Goal: Task Accomplishment & Management: Manage account settings

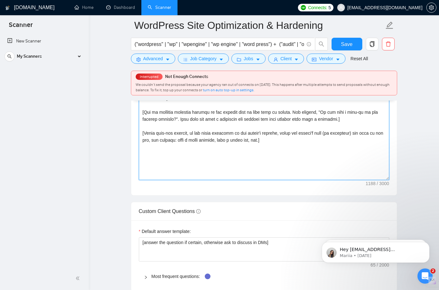
click at [283, 139] on textarea "Cover letter template:" at bounding box center [264, 108] width 251 height 143
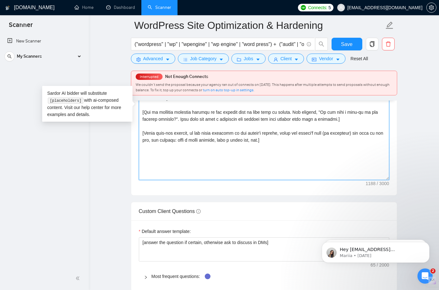
click at [293, 141] on textarea "Cover letter template:" at bounding box center [264, 108] width 251 height 143
paste textarea "Hi [client name, don’t use country or company name]! To help you [select specif…"
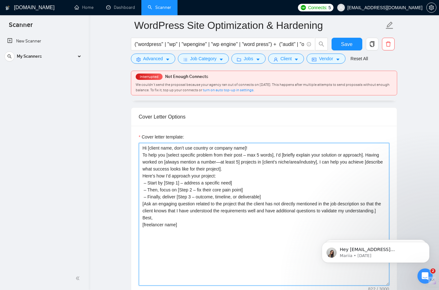
scroll to position [561, 0]
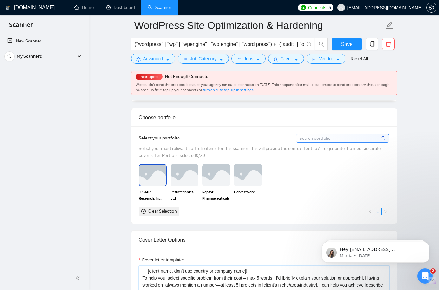
type textarea "Hi [client name, don’t use country or company name]! To help you [select specif…"
click at [158, 175] on img at bounding box center [153, 175] width 27 height 21
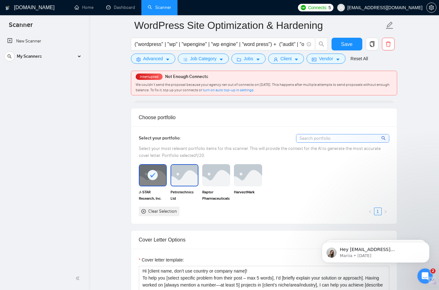
click at [187, 173] on img at bounding box center [184, 175] width 27 height 21
click at [218, 175] on img at bounding box center [216, 175] width 27 height 21
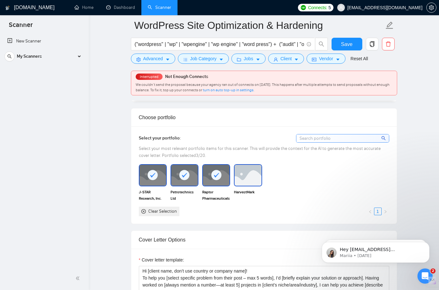
click at [249, 175] on img at bounding box center [248, 175] width 27 height 21
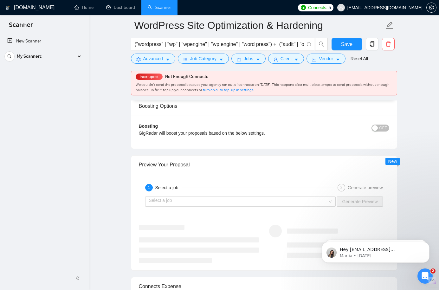
scroll to position [1169, 0]
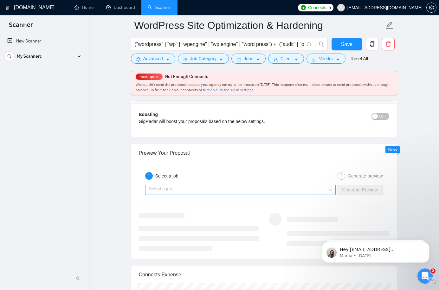
click at [174, 187] on input "search" at bounding box center [238, 190] width 179 height 10
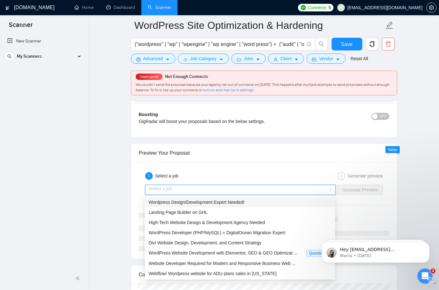
click at [177, 202] on span "Wordpress Design/Development Expert Needed!" at bounding box center [197, 202] width 96 height 5
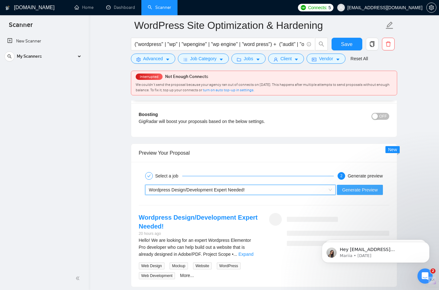
click at [355, 189] on span "Generate Preview" at bounding box center [360, 190] width 36 height 7
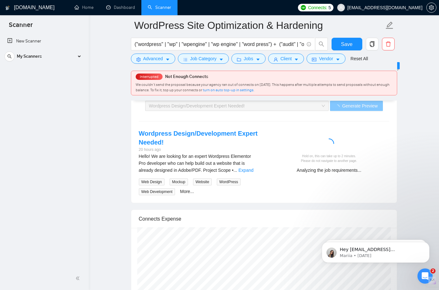
scroll to position [1263, 0]
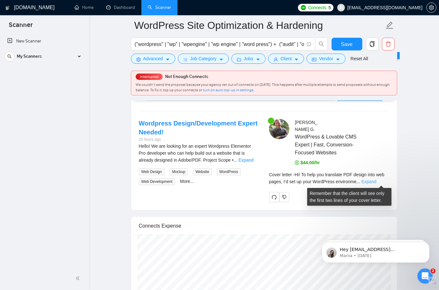
click at [377, 182] on link "Expand" at bounding box center [369, 181] width 15 height 5
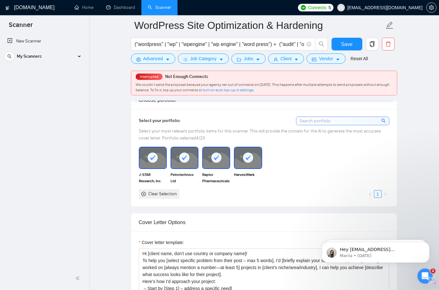
scroll to position [542, 0]
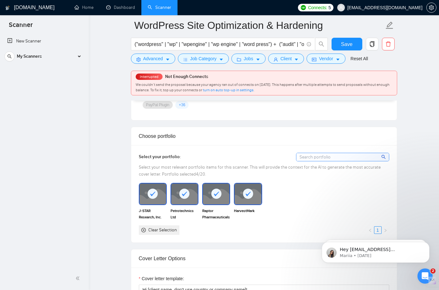
click at [163, 229] on div "Clear Selection" at bounding box center [162, 230] width 29 height 7
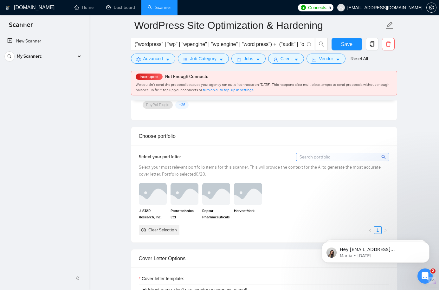
click at [325, 160] on input at bounding box center [343, 157] width 93 height 8
type input "seo"
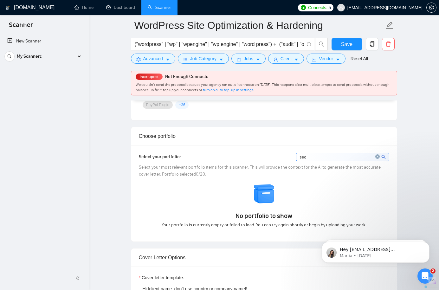
drag, startPoint x: 321, startPoint y: 155, endPoint x: 291, endPoint y: 155, distance: 29.5
click at [291, 155] on div "Select your portfolio: seo" at bounding box center [264, 157] width 251 height 9
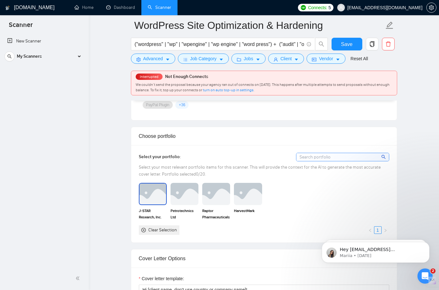
click at [156, 199] on img at bounding box center [153, 194] width 27 height 21
click at [155, 228] on div "Clear Selection" at bounding box center [162, 230] width 29 height 7
click at [373, 47] on icon "copy" at bounding box center [372, 44] width 4 height 6
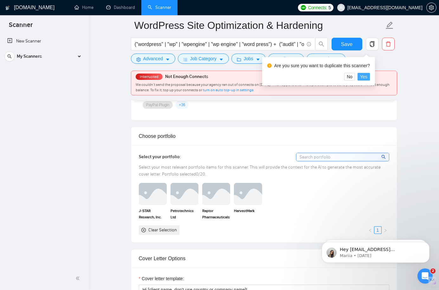
click at [368, 75] on span "Yes" at bounding box center [363, 76] width 7 height 7
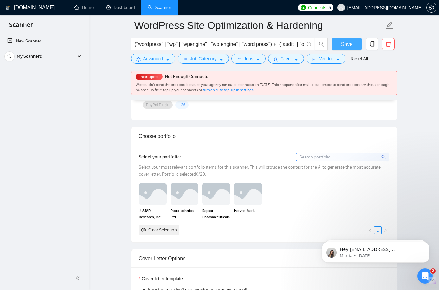
click at [340, 44] on button "Save" at bounding box center [347, 44] width 31 height 13
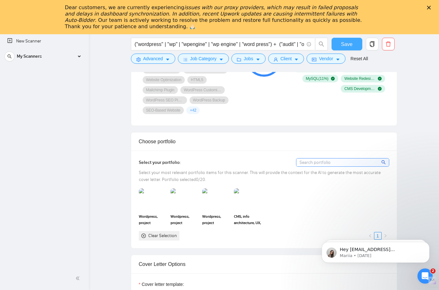
scroll to position [0, 0]
click at [147, 206] on img at bounding box center [153, 199] width 27 height 21
click at [186, 204] on img at bounding box center [184, 199] width 27 height 21
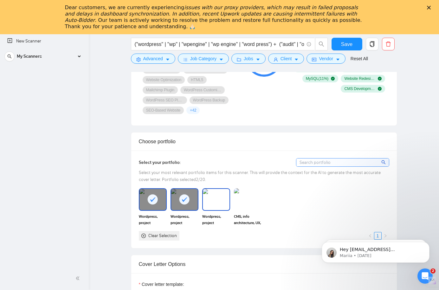
click at [214, 202] on img at bounding box center [216, 199] width 27 height 21
click at [242, 202] on img at bounding box center [248, 199] width 27 height 21
click at [431, 7] on icon "Close" at bounding box center [429, 8] width 4 height 4
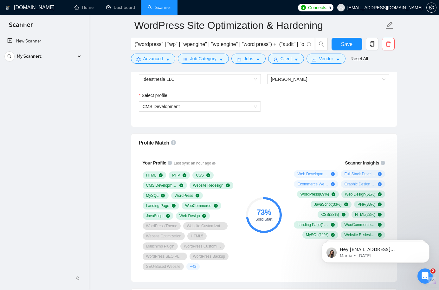
scroll to position [405, 0]
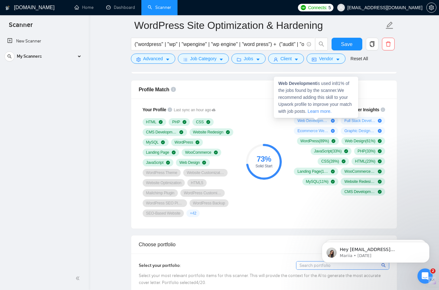
click at [316, 120] on span "Web Development ( 81 %)" at bounding box center [313, 120] width 31 height 5
click at [334, 114] on div "Web Development is used in 81 % of the jobs found by the scanner. We recommend …" at bounding box center [316, 97] width 84 height 41
click at [332, 113] on link "Learn more." at bounding box center [320, 111] width 24 height 5
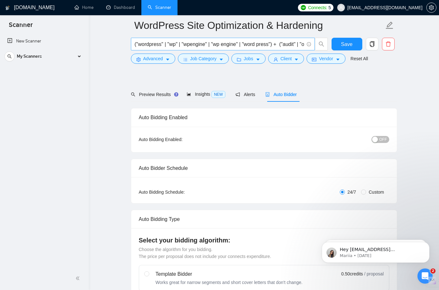
scroll to position [0, 0]
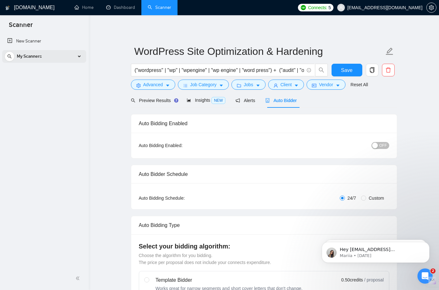
click at [78, 56] on div "My Scanners" at bounding box center [44, 56] width 80 height 13
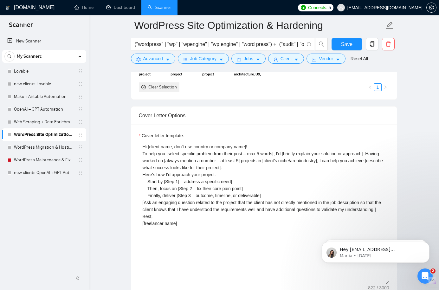
scroll to position [695, 0]
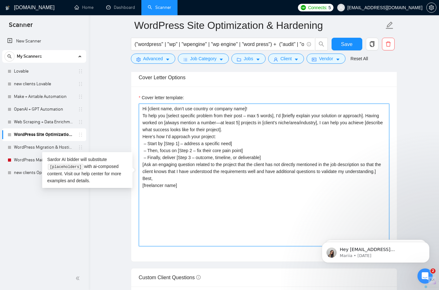
drag, startPoint x: 184, startPoint y: 186, endPoint x: 106, endPoint y: 104, distance: 113.1
drag, startPoint x: 188, startPoint y: 193, endPoint x: 127, endPoint y: 107, distance: 105.8
paste textarea "ello [client name, don’t use country or company name] 🚀 I’m [use freelancer pro…"
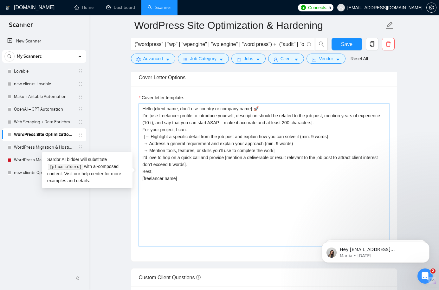
click at [300, 163] on textarea "Hello [client name, don’t use country or company name] 🚀 I’m [use freelancer pr…" at bounding box center [264, 175] width 251 height 143
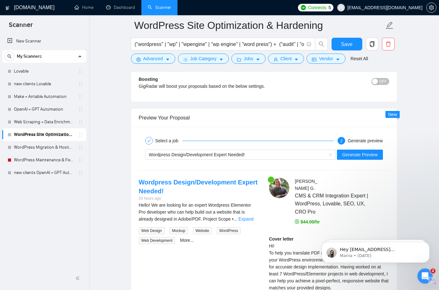
scroll to position [1175, 0]
type textarea "Hello [client name, don’t use country or company name] 🚀 I’m [use freelancer pr…"
click at [356, 155] on span "Generate Preview" at bounding box center [360, 154] width 36 height 7
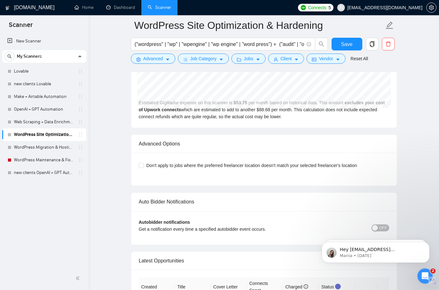
scroll to position [1424, 0]
click at [140, 165] on input "Don't apply to jobs where the preferred freelancer location doesn't match your …" at bounding box center [141, 164] width 4 height 4
checkbox input "true"
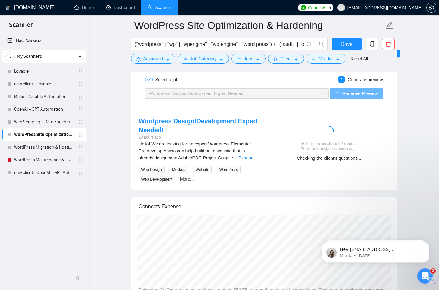
scroll to position [1228, 0]
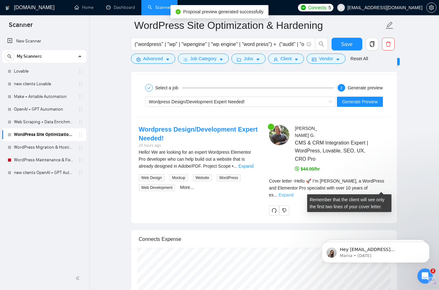
click at [294, 193] on link "Expand" at bounding box center [286, 195] width 15 height 5
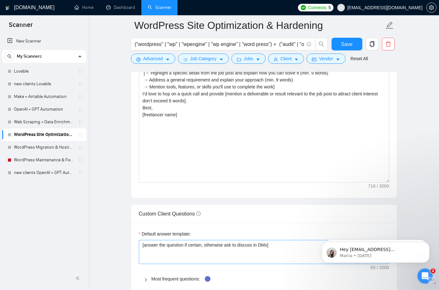
scroll to position [630, 0]
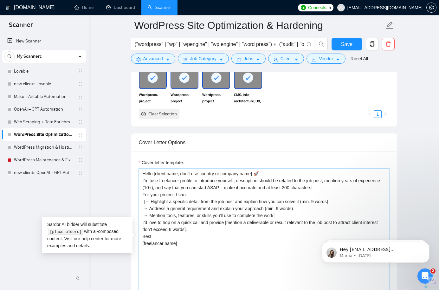
drag, startPoint x: 212, startPoint y: 247, endPoint x: 112, endPoint y: 148, distance: 141.3
paste textarea "i [client name, don’t use country or company name]! To help you [select specifi…"
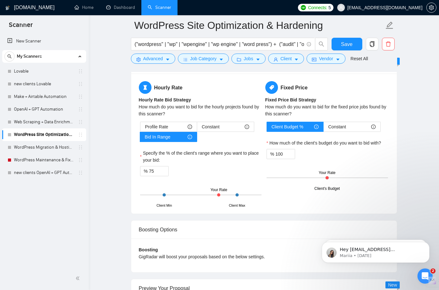
scroll to position [1146, 0]
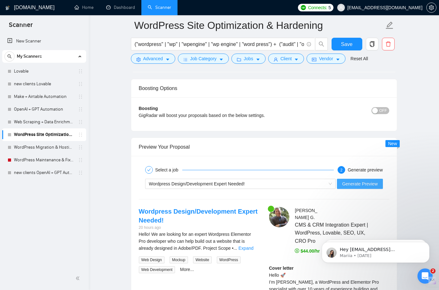
click at [347, 185] on span "Generate Preview" at bounding box center [360, 184] width 36 height 7
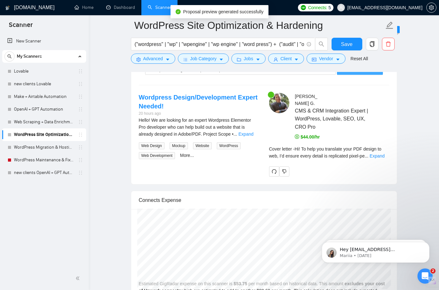
scroll to position [1260, 0]
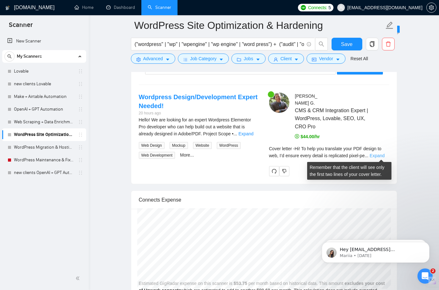
click at [381, 156] on link "Expand" at bounding box center [377, 155] width 15 height 5
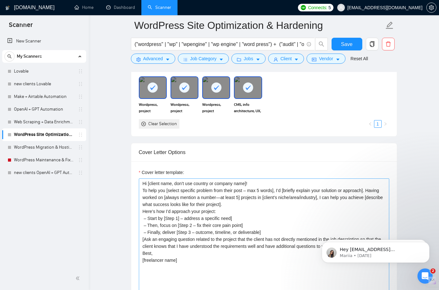
scroll to position [626, 0]
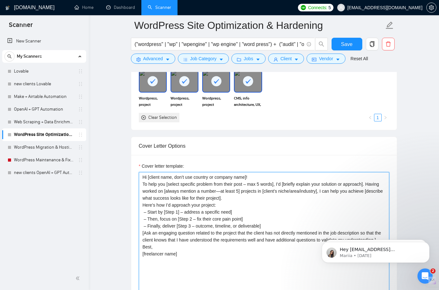
click at [270, 227] on textarea "Hi [client name, don’t use country or company name]! To help you [select specif…" at bounding box center [264, 243] width 251 height 143
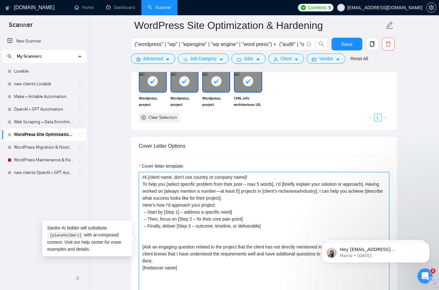
paste textarea "[Examine the job requirements and map them to two relevant projects from the po…"
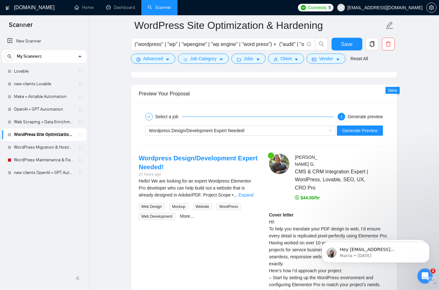
scroll to position [1207, 0]
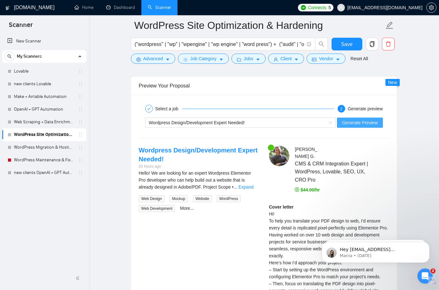
click at [365, 122] on span "Generate Preview" at bounding box center [360, 122] width 36 height 7
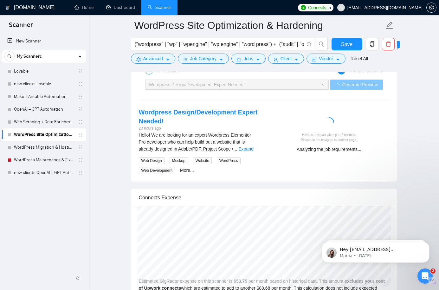
scroll to position [1281, 0]
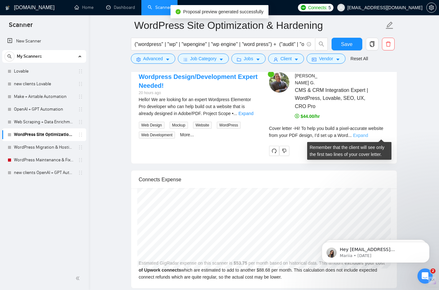
click at [368, 135] on link "Expand" at bounding box center [360, 135] width 15 height 5
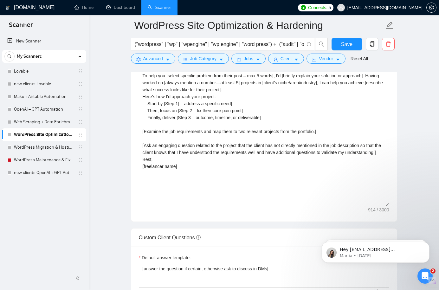
scroll to position [735, 0]
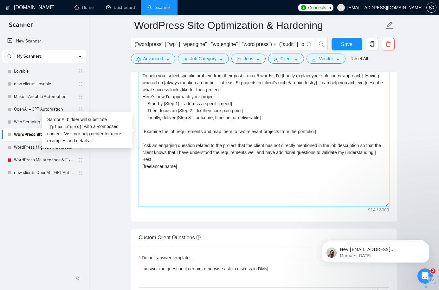
drag, startPoint x: 302, startPoint y: 131, endPoint x: 137, endPoint y: 132, distance: 164.7
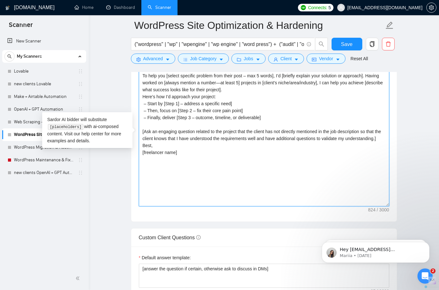
drag, startPoint x: 188, startPoint y: 162, endPoint x: 166, endPoint y: 87, distance: 78.1
click at [166, 87] on textarea "Hi [client name, don’t use country or company name]! To help you [select specif…" at bounding box center [264, 135] width 251 height 143
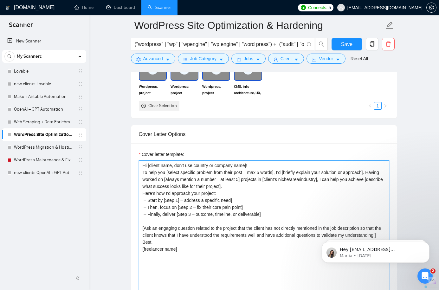
scroll to position [650, 0]
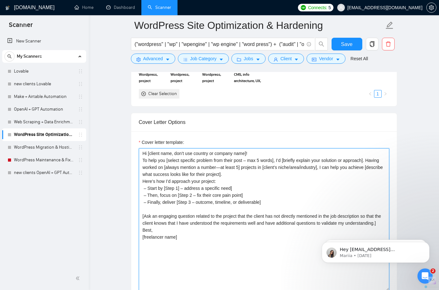
drag, startPoint x: 213, startPoint y: 234, endPoint x: 211, endPoint y: 241, distance: 7.2
click at [213, 234] on textarea "Hi [client name, don’t use country or company name]! To help you [select specif…" at bounding box center [264, 219] width 251 height 143
drag, startPoint x: 203, startPoint y: 246, endPoint x: 111, endPoint y: 123, distance: 153.4
type textarea "Hi [client name, don’t use country or company name]! To help you [select specif…"
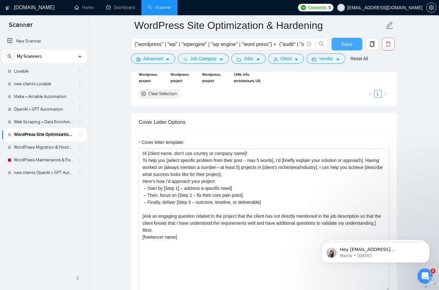
click at [345, 42] on span "Save" at bounding box center [346, 44] width 11 height 8
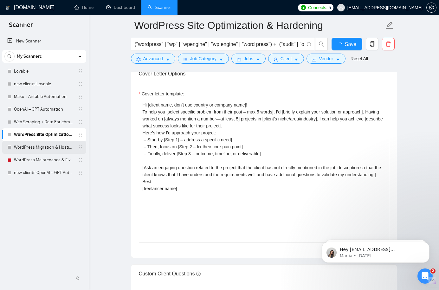
click at [55, 147] on link "WordPress Migration & Hosting Setup" at bounding box center [44, 147] width 60 height 13
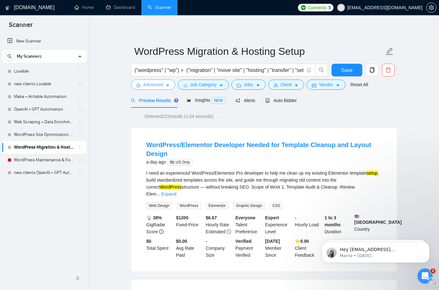
click at [167, 86] on icon "caret-down" at bounding box center [168, 85] width 4 height 4
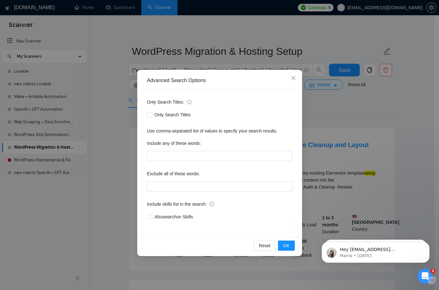
click at [326, 106] on div "Advanced Search Options Only Search Titles: Only Search Titles Use comma-separa…" at bounding box center [219, 145] width 439 height 290
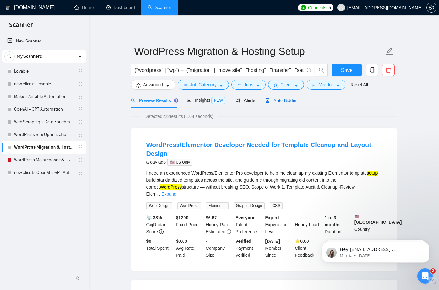
click at [285, 99] on span "Auto Bidder" at bounding box center [281, 100] width 31 height 5
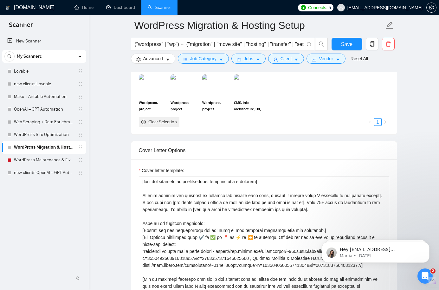
scroll to position [626, 0]
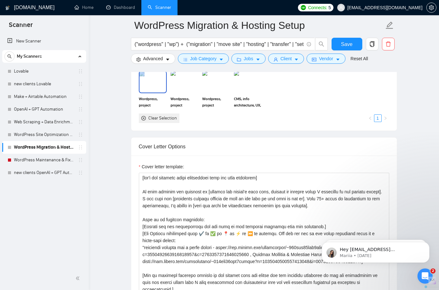
click at [151, 94] on div "Wordpress, project management, content strategy, CRM, SEO, CRO" at bounding box center [153, 89] width 28 height 37
click at [183, 90] on img at bounding box center [184, 81] width 27 height 21
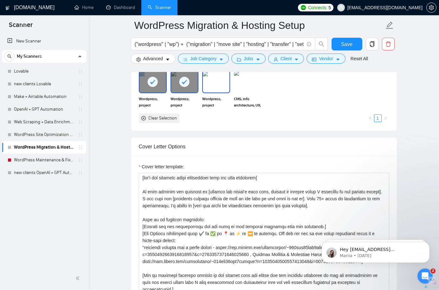
click at [216, 90] on img at bounding box center [216, 81] width 27 height 21
click at [243, 89] on img at bounding box center [248, 81] width 27 height 21
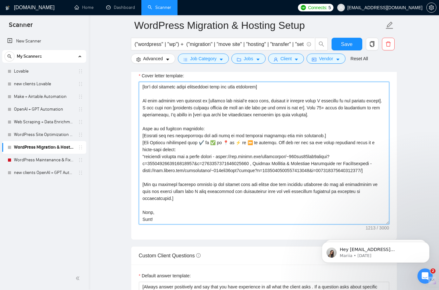
click at [270, 127] on textarea "Cover letter template:" at bounding box center [264, 153] width 251 height 143
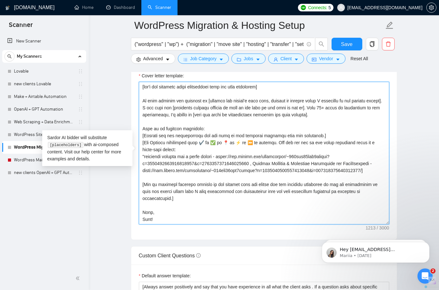
paste textarea "Hi [client name, don’t use country or company name]! To help you [select specif…"
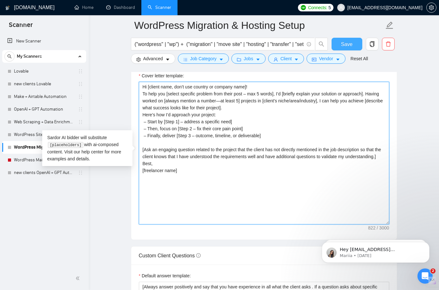
type textarea "Hi [client name, don’t use country or company name]! To help you [select specif…"
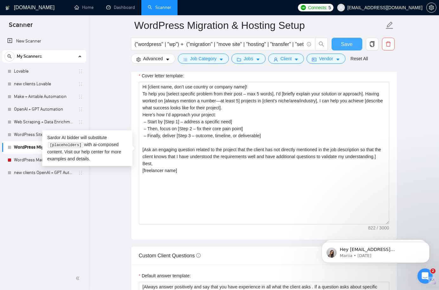
click at [339, 47] on button "Save" at bounding box center [347, 44] width 31 height 13
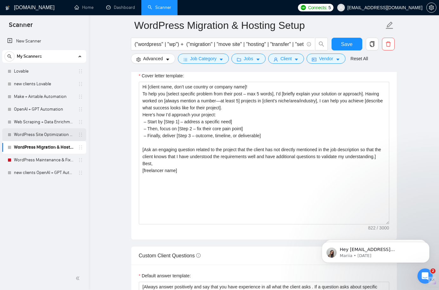
click at [54, 135] on link "WordPress Site Optimization & Hardening" at bounding box center [44, 135] width 60 height 13
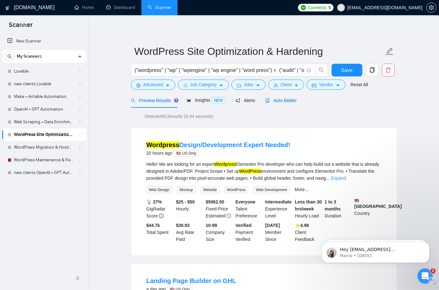
click at [282, 101] on span "Auto Bidder" at bounding box center [281, 100] width 31 height 5
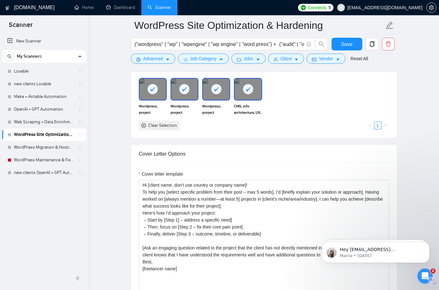
scroll to position [674, 0]
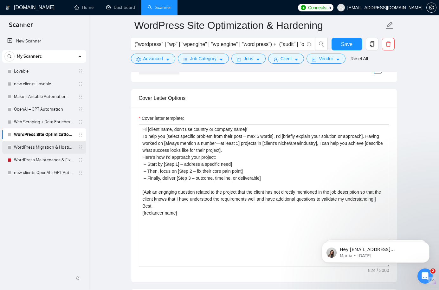
click at [63, 147] on link "WordPress Migration & Hosting Setup" at bounding box center [44, 147] width 60 height 13
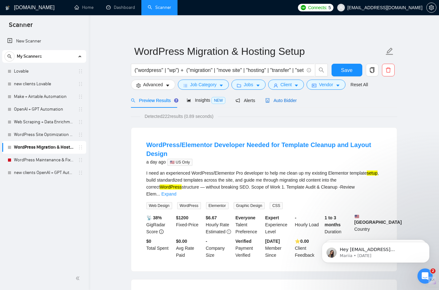
click at [281, 101] on span "Auto Bidder" at bounding box center [281, 100] width 31 height 5
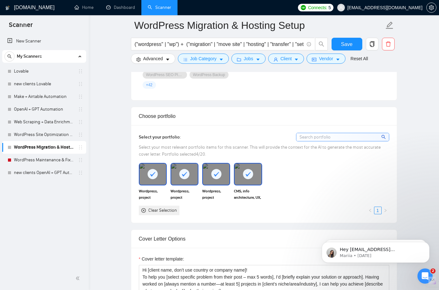
scroll to position [641, 0]
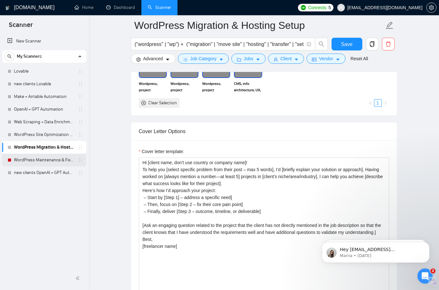
click at [60, 163] on link "WordPress Maintenance & Fixes" at bounding box center [44, 160] width 60 height 13
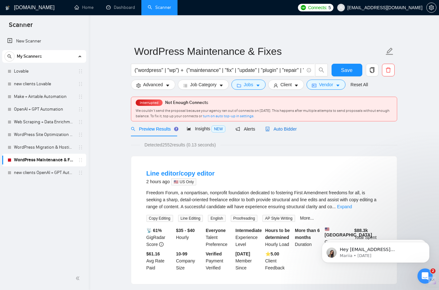
click at [278, 129] on span "Auto Bidder" at bounding box center [281, 129] width 31 height 5
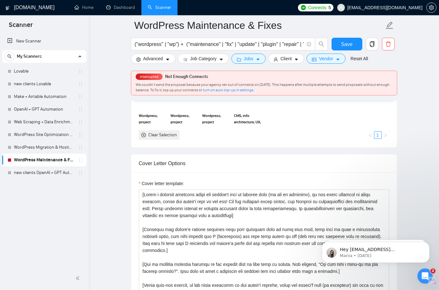
scroll to position [628, 0]
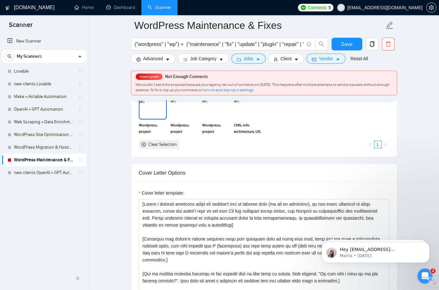
click at [155, 113] on img at bounding box center [153, 108] width 27 height 21
click at [191, 113] on img at bounding box center [184, 108] width 27 height 21
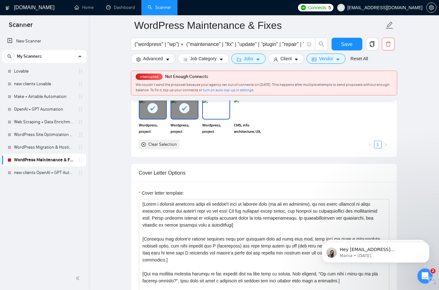
click at [215, 112] on img at bounding box center [216, 108] width 27 height 21
click at [245, 112] on img at bounding box center [248, 108] width 27 height 21
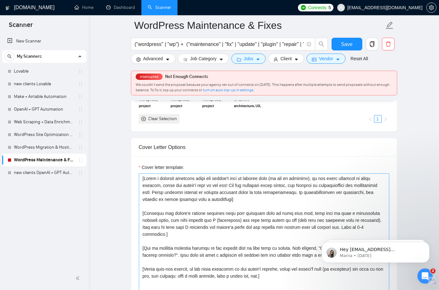
scroll to position [718, 0]
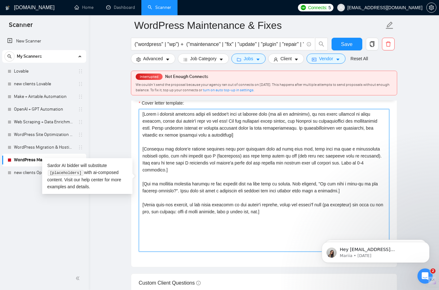
click at [240, 198] on textarea "Cover letter template:" at bounding box center [264, 180] width 251 height 143
paste textarea "Hi [client name, don’t use country or company name]! To help you [select specif…"
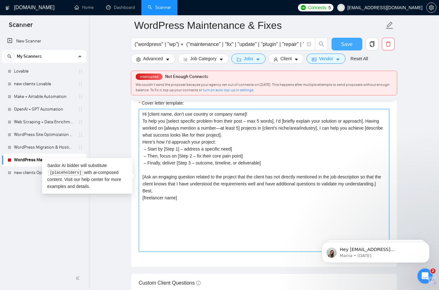
type textarea "Hi [client name, don’t use country or company name]! To help you [select specif…"
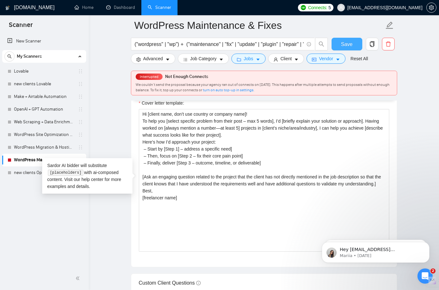
click at [347, 43] on span "Save" at bounding box center [346, 44] width 11 height 8
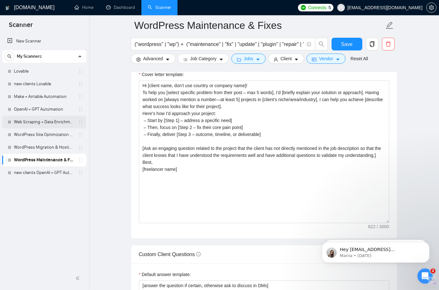
click at [47, 121] on link "Web Scraping + Data Enrichment Automation" at bounding box center [44, 122] width 60 height 13
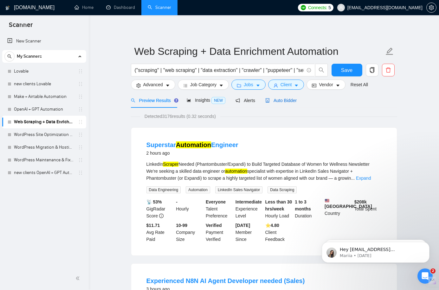
click at [292, 100] on span "Auto Bidder" at bounding box center [281, 100] width 31 height 5
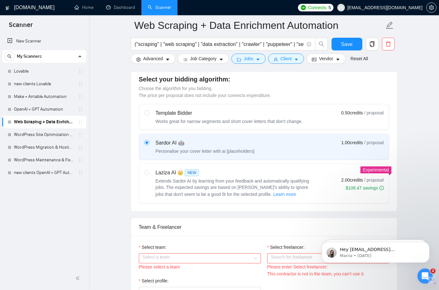
scroll to position [260, 0]
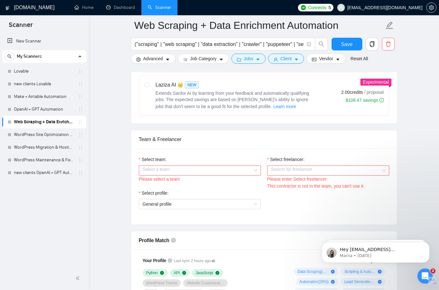
click at [215, 168] on input "Select team:" at bounding box center [198, 171] width 110 height 10
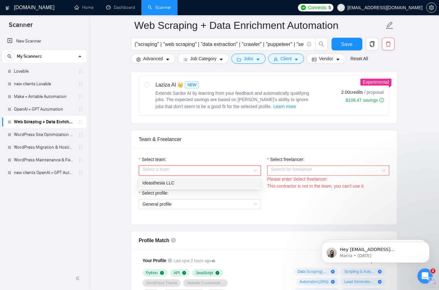
click at [208, 184] on div "Ideasthesia LLC" at bounding box center [199, 183] width 115 height 7
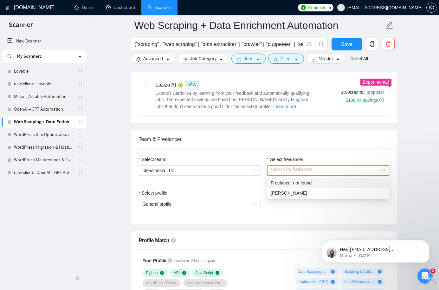
click at [273, 173] on input "Select freelancer:" at bounding box center [326, 171] width 110 height 10
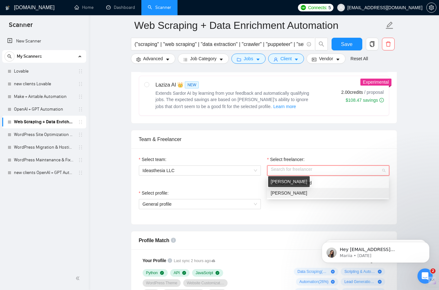
drag, startPoint x: 279, startPoint y: 192, endPoint x: 269, endPoint y: 189, distance: 9.9
click at [279, 192] on span "[PERSON_NAME]" at bounding box center [289, 193] width 36 height 5
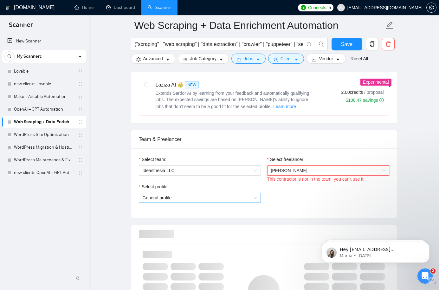
click at [225, 194] on span "General profile" at bounding box center [200, 198] width 115 height 10
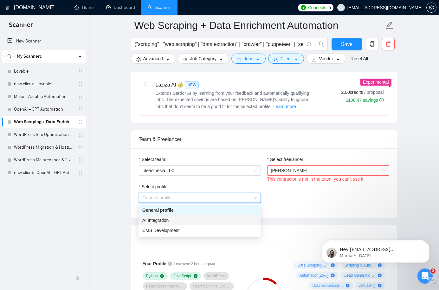
click at [213, 220] on div "AI Integration" at bounding box center [199, 220] width 115 height 7
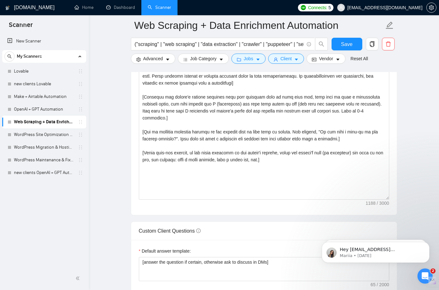
scroll to position [733, 0]
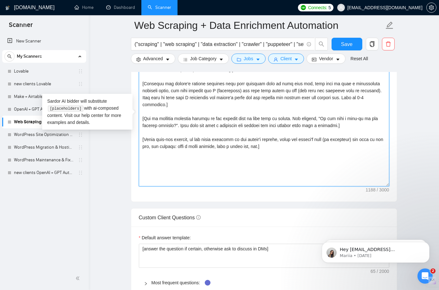
click at [242, 125] on textarea "Cover letter template:" at bounding box center [264, 115] width 251 height 143
paste textarea "https://www.dropbox.com/scl/fi/me0k6gwwc6u4dm1h6cin1/Screenshot-2025-08-28-at-1…"
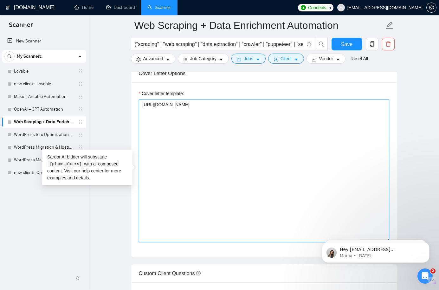
scroll to position [634, 0]
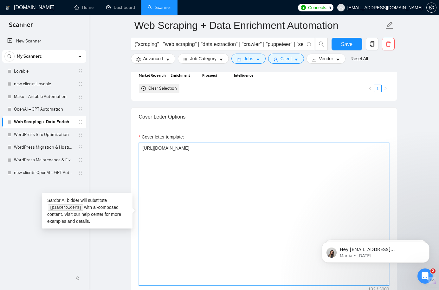
type textarea "[Write a personal greeting using the client's name or company name (if any is p…"
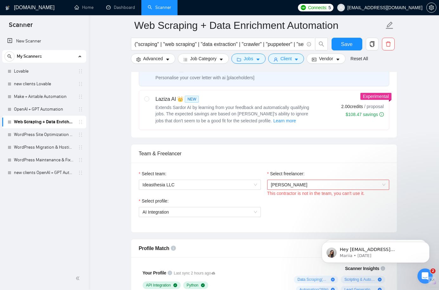
scroll to position [403, 0]
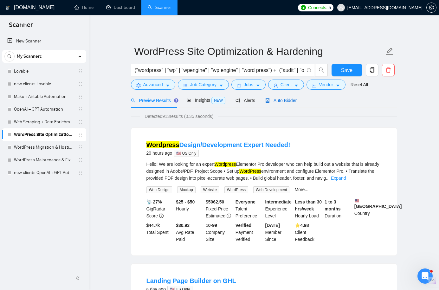
click at [289, 98] on span "Auto Bidder" at bounding box center [281, 100] width 31 height 5
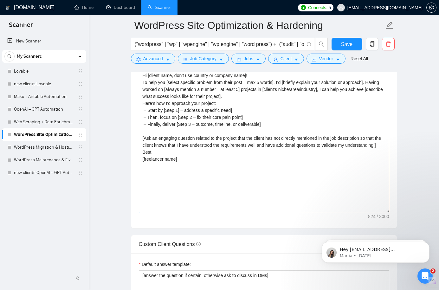
scroll to position [728, 0]
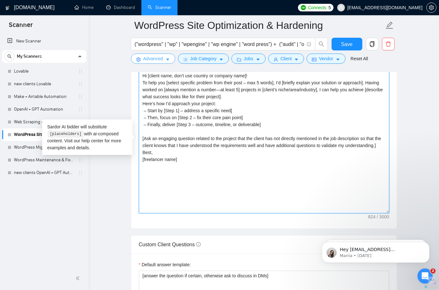
drag, startPoint x: 211, startPoint y: 176, endPoint x: 134, endPoint y: 63, distance: 137.5
click at [134, 63] on div "WordPress Site Optimization & Hardening ("wordpress" | "wp" | "wpengine" | "wp …" at bounding box center [264, 186] width 267 height 1777
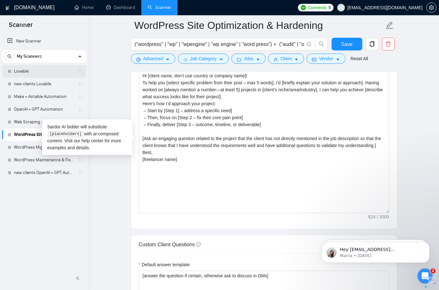
click at [26, 71] on link "Lovable" at bounding box center [44, 71] width 60 height 13
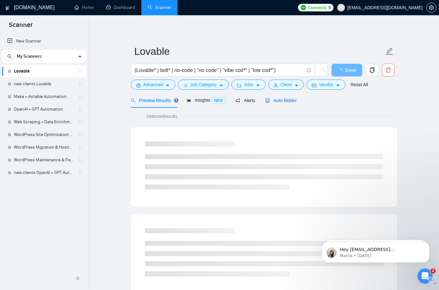
click at [293, 100] on span "Auto Bidder" at bounding box center [281, 100] width 31 height 5
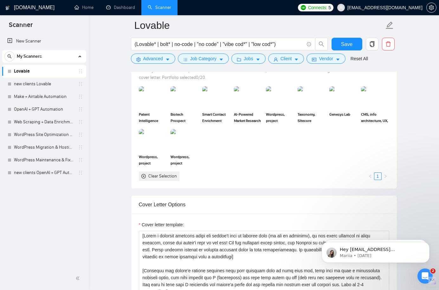
scroll to position [692, 0]
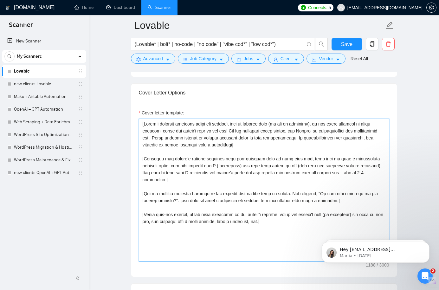
click at [244, 157] on textarea "Cover letter template:" at bounding box center [264, 190] width 251 height 143
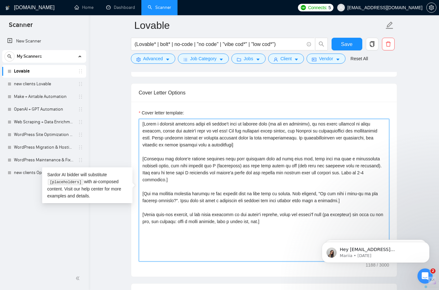
paste textarea "Hi [client name, don’t use country or company name]! To help you [select specif…"
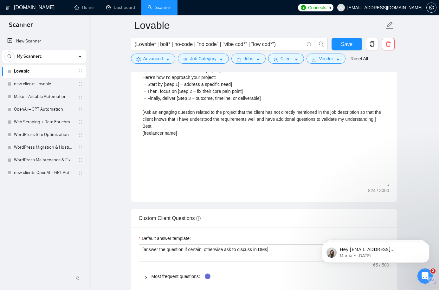
scroll to position [764, 0]
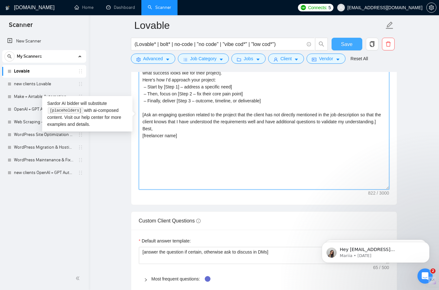
type textarea "Hi [client name, don’t use country or company name]! To help you [select specif…"
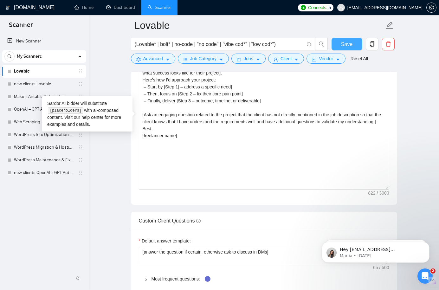
click at [343, 45] on span "Save" at bounding box center [346, 44] width 11 height 8
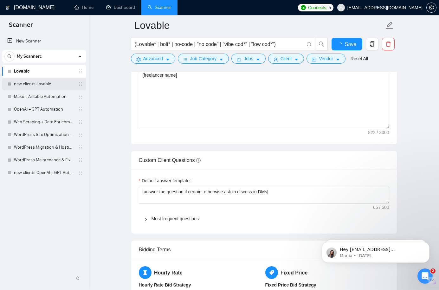
click at [44, 87] on link "new clients Lovable" at bounding box center [44, 84] width 60 height 13
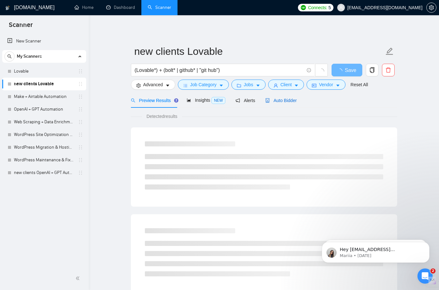
click at [295, 100] on span "Auto Bidder" at bounding box center [281, 100] width 31 height 5
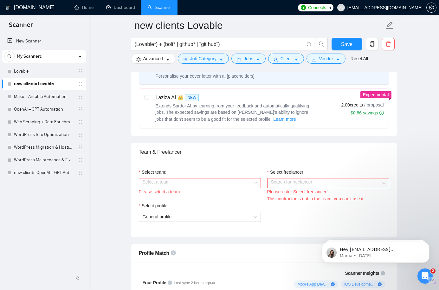
scroll to position [259, 0]
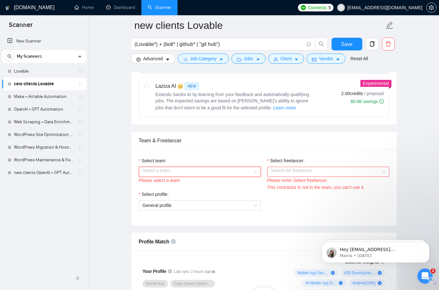
click at [252, 167] on input "Select team:" at bounding box center [198, 172] width 110 height 10
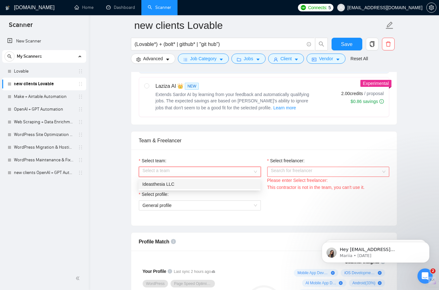
click at [239, 180] on div "Ideasthesia LLC" at bounding box center [200, 184] width 122 height 10
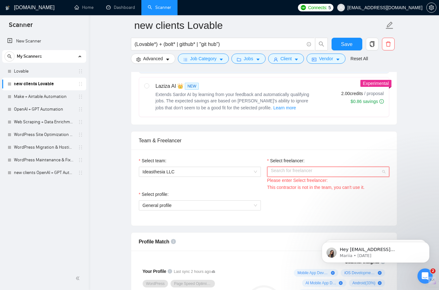
click at [301, 171] on input "Select freelancer:" at bounding box center [326, 172] width 110 height 10
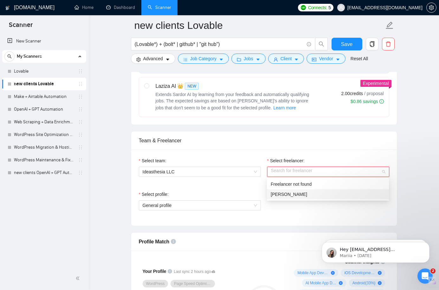
click at [299, 192] on span "[PERSON_NAME]" at bounding box center [289, 194] width 36 height 5
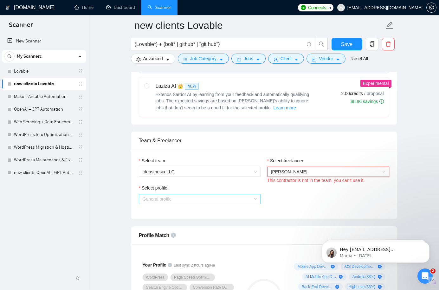
click at [233, 196] on span "General profile" at bounding box center [200, 199] width 115 height 10
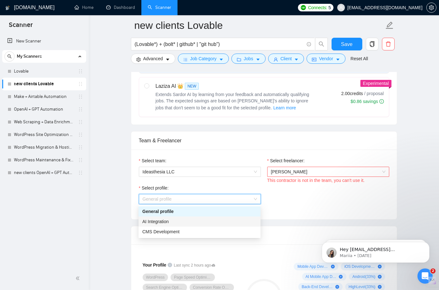
click at [227, 218] on div "AI Integration" at bounding box center [200, 222] width 122 height 10
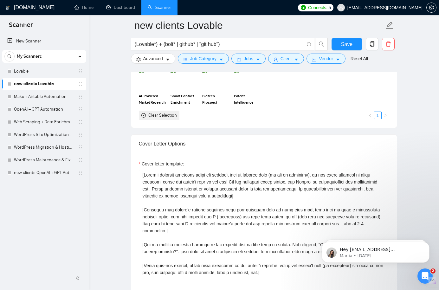
scroll to position [646, 0]
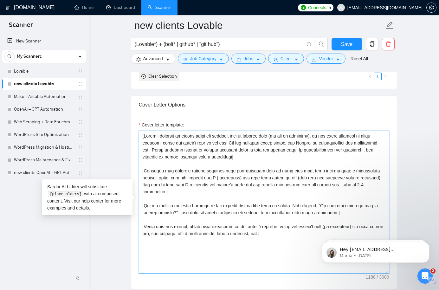
click at [276, 186] on textarea "Cover letter template:" at bounding box center [264, 202] width 251 height 143
paste textarea "https://www.dropbox.com/scl/fi/8zn1fl6qlvagmxeht26sq/Screenshot-2025-08-28-at-1…"
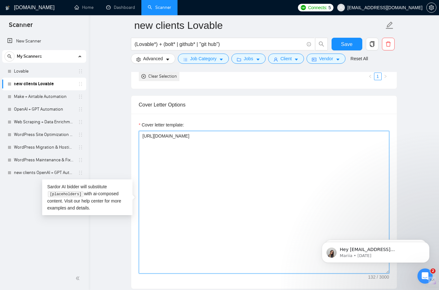
type textarea "[Write a personal greeting using the client's name or company name (if any is p…"
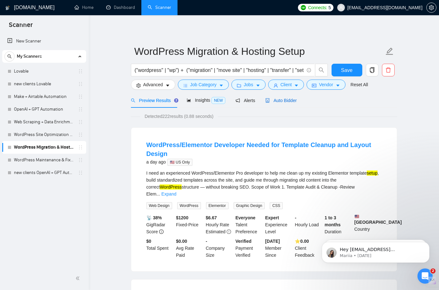
click at [280, 103] on div "Auto Bidder" at bounding box center [281, 100] width 31 height 7
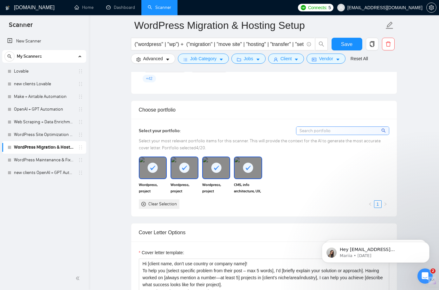
scroll to position [654, 0]
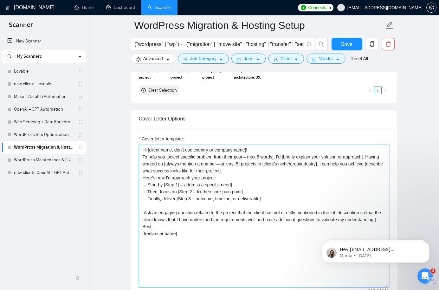
click at [258, 185] on textarea "Hi [client name, don’t use country or company name]! To help you [select specif…" at bounding box center [264, 216] width 251 height 143
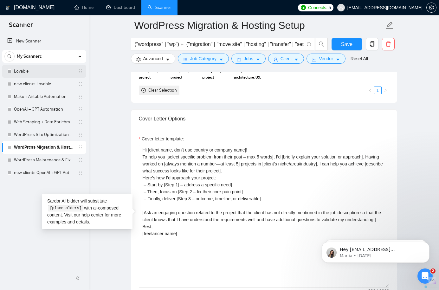
click at [36, 73] on link "Lovable" at bounding box center [44, 71] width 60 height 13
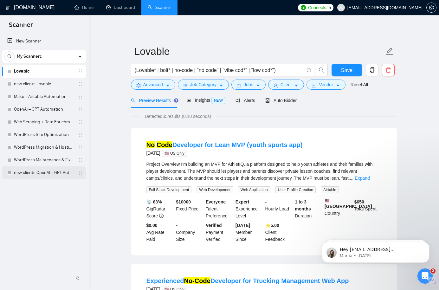
click at [34, 169] on link "new clients OpenAI + GPT Automation" at bounding box center [44, 173] width 60 height 13
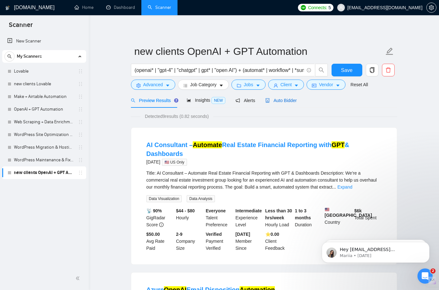
click at [284, 100] on span "Auto Bidder" at bounding box center [281, 100] width 31 height 5
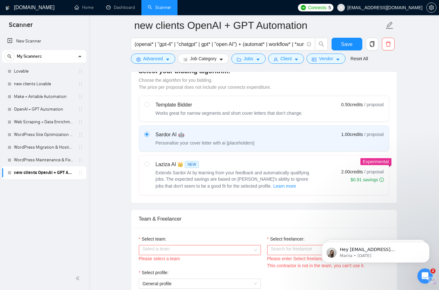
scroll to position [288, 0]
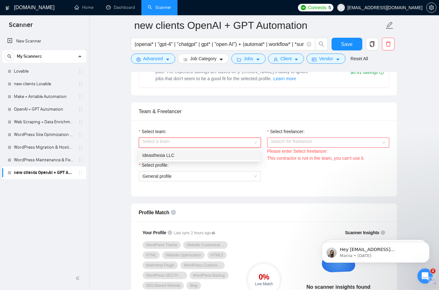
click at [178, 142] on input "Select team:" at bounding box center [198, 143] width 110 height 10
click at [177, 159] on div "Ideasthesia LLC" at bounding box center [200, 155] width 122 height 10
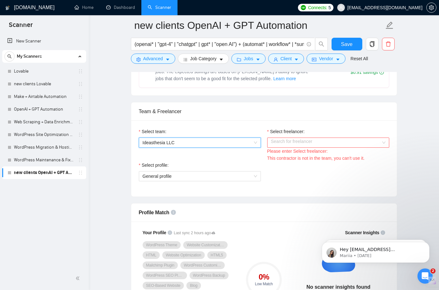
click at [309, 142] on input "Select freelancer:" at bounding box center [326, 143] width 110 height 10
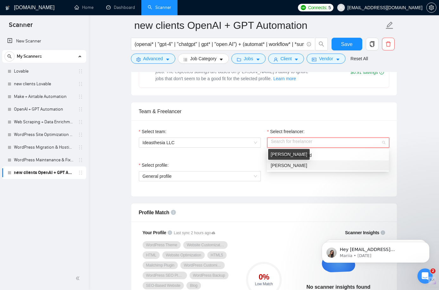
click at [299, 166] on span "[PERSON_NAME]" at bounding box center [289, 165] width 36 height 5
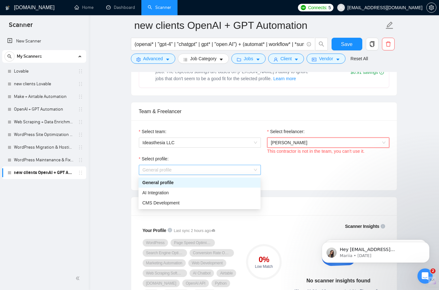
click at [216, 168] on span "General profile" at bounding box center [200, 170] width 115 height 10
click at [214, 188] on div "AI Integration" at bounding box center [200, 193] width 122 height 10
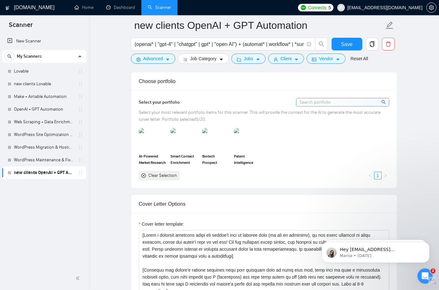
scroll to position [619, 0]
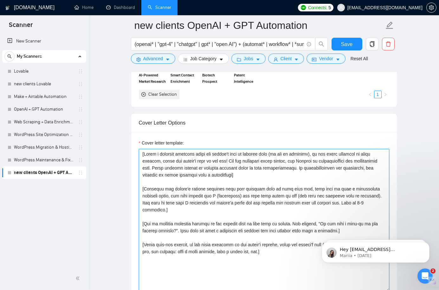
click at [260, 194] on textarea "Cover letter template:" at bounding box center [264, 220] width 251 height 143
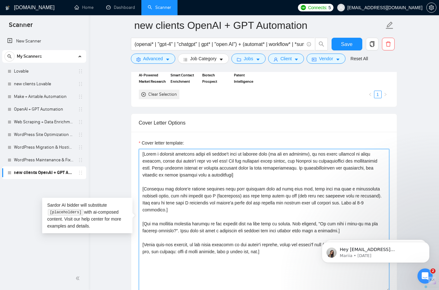
paste textarea "Hi [client name, don’t use country or company name]! To help you [select specif…"
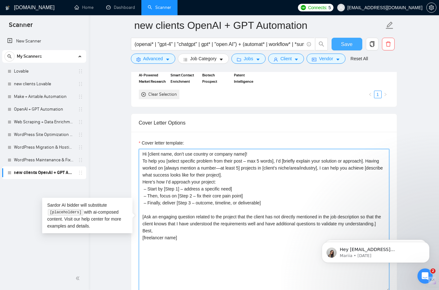
type textarea "Hi [client name, don’t use country or company name]! To help you [select specif…"
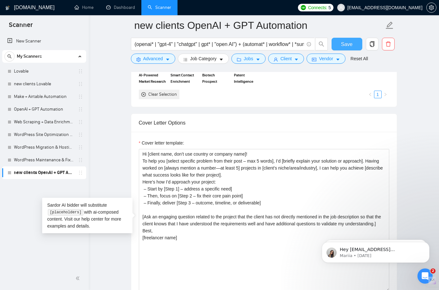
click at [342, 45] on span "Save" at bounding box center [346, 44] width 11 height 8
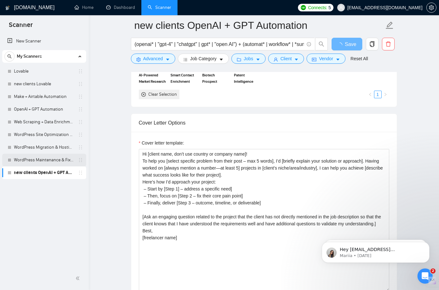
click at [45, 161] on link "WordPress Maintenance & Fixes" at bounding box center [44, 160] width 60 height 13
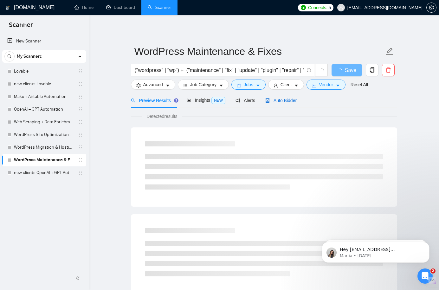
click at [292, 101] on span "Auto Bidder" at bounding box center [281, 100] width 31 height 5
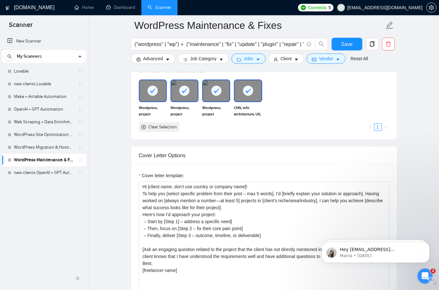
scroll to position [618, 0]
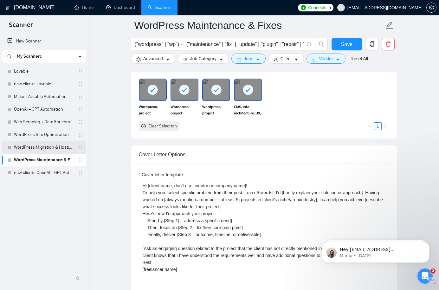
click at [47, 150] on link "WordPress Migration & Hosting Setup" at bounding box center [44, 147] width 60 height 13
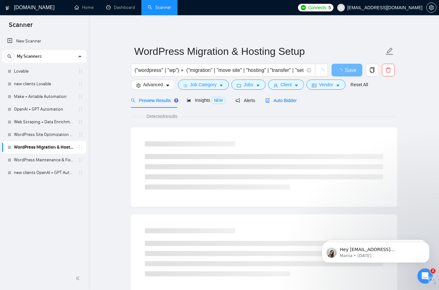
click at [278, 99] on span "Auto Bidder" at bounding box center [281, 100] width 31 height 5
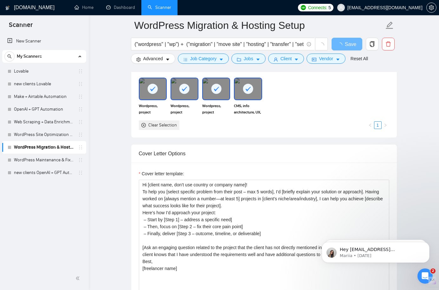
scroll to position [625, 0]
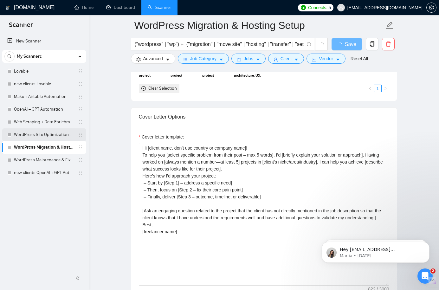
click at [35, 134] on link "WordPress Site Optimization & Hardening" at bounding box center [44, 135] width 60 height 13
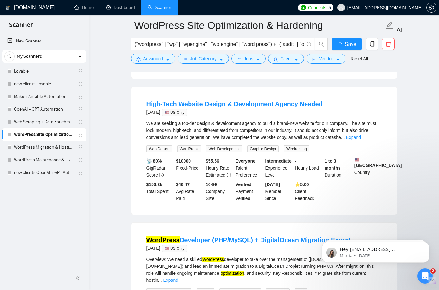
scroll to position [625, 0]
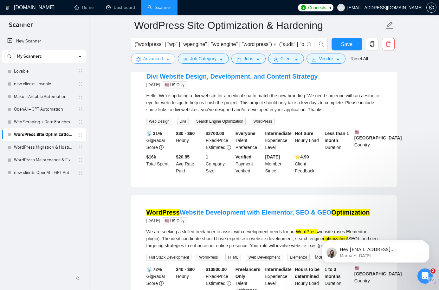
click at [168, 58] on icon "caret-down" at bounding box center [168, 59] width 4 height 4
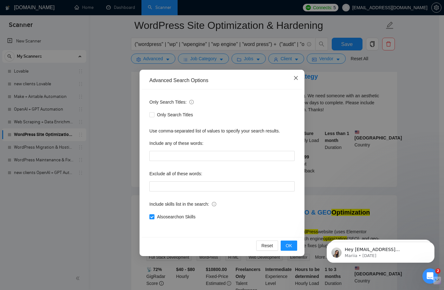
click at [296, 78] on icon "close" at bounding box center [296, 78] width 4 height 4
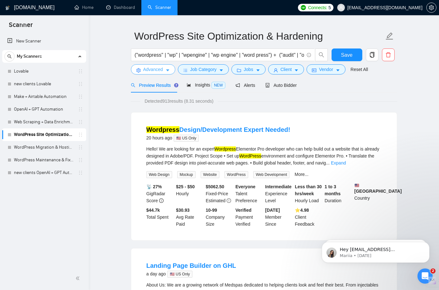
scroll to position [0, 0]
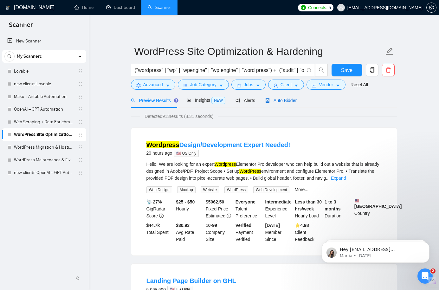
click at [291, 100] on span "Auto Bidder" at bounding box center [281, 100] width 31 height 5
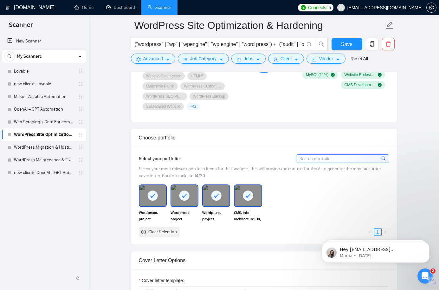
scroll to position [653, 0]
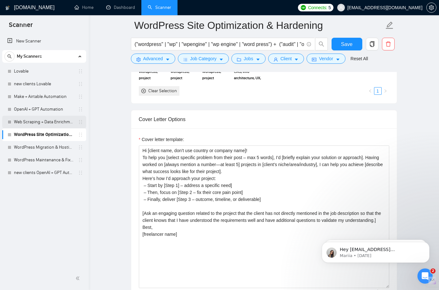
click at [55, 122] on link "Web Scraping + Data Enrichment Automation" at bounding box center [44, 122] width 60 height 13
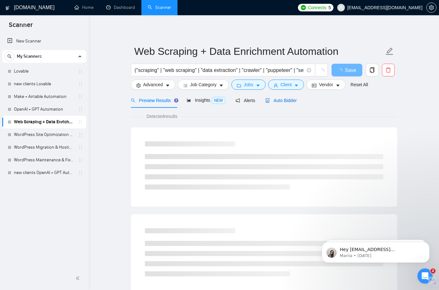
click at [292, 101] on span "Auto Bidder" at bounding box center [281, 100] width 31 height 5
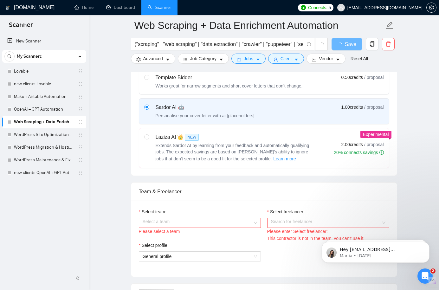
scroll to position [215, 0]
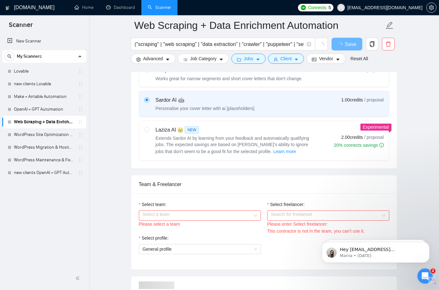
click at [211, 211] on input "Select team:" at bounding box center [198, 216] width 110 height 10
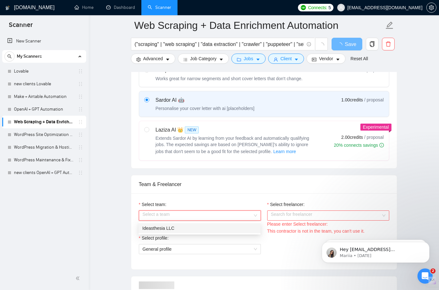
click at [202, 227] on div "Ideasthesia LLC" at bounding box center [199, 228] width 115 height 7
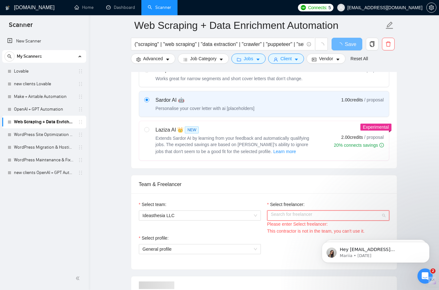
click at [274, 215] on input "Select freelancer:" at bounding box center [326, 216] width 110 height 10
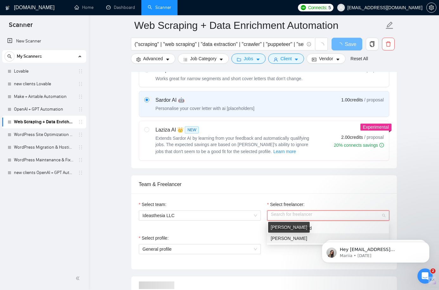
click at [279, 240] on span "[PERSON_NAME]" at bounding box center [289, 238] width 36 height 5
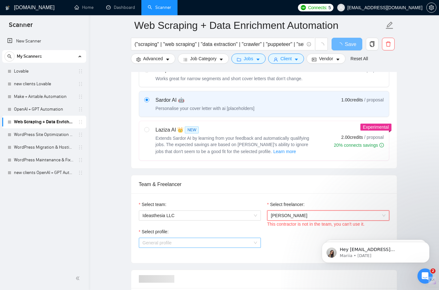
click at [204, 244] on span "General profile" at bounding box center [200, 243] width 115 height 10
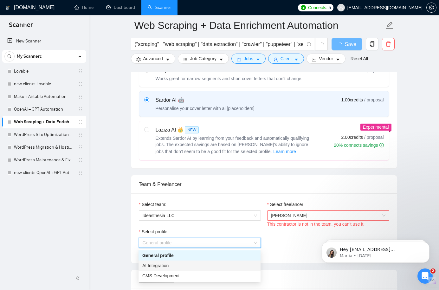
click at [191, 264] on div "AI Integration" at bounding box center [199, 265] width 115 height 7
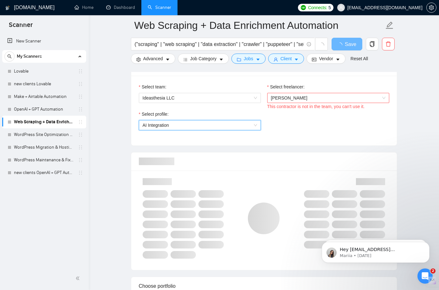
scroll to position [336, 0]
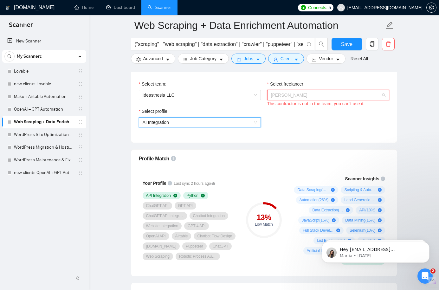
click at [316, 96] on span "[PERSON_NAME]" at bounding box center [328, 95] width 115 height 10
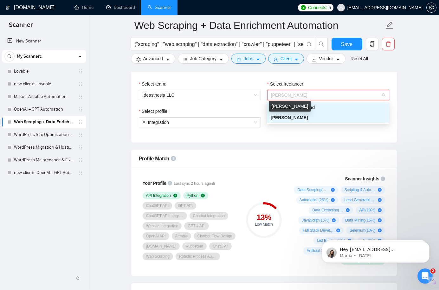
click at [307, 117] on span "[PERSON_NAME]" at bounding box center [289, 117] width 37 height 5
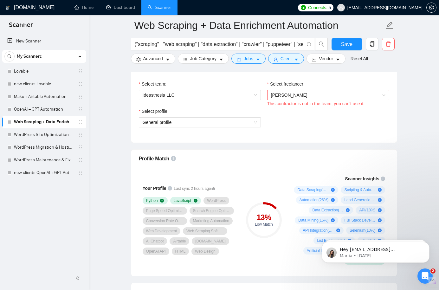
click at [308, 120] on div "Select profile: General profile" at bounding box center [264, 121] width 257 height 27
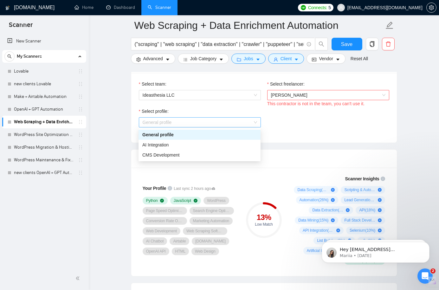
click at [220, 120] on span "General profile" at bounding box center [200, 123] width 115 height 10
click at [206, 145] on div "AI Integration" at bounding box center [199, 145] width 115 height 7
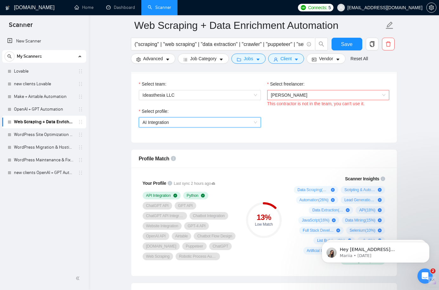
click at [297, 123] on div "Select profile: 1737190722364944384 AI Integration" at bounding box center [264, 121] width 257 height 27
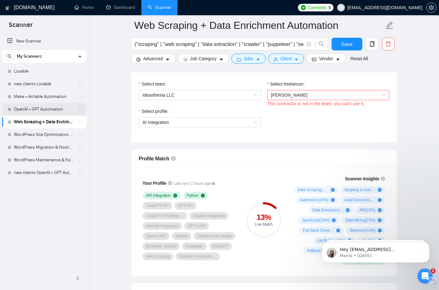
click at [49, 111] on link "OpenAI + GPT Automation" at bounding box center [44, 109] width 60 height 13
click at [293, 123] on div "Select profile: AI Integration" at bounding box center [264, 121] width 257 height 27
click at [42, 110] on link "OpenAI + GPT Automation" at bounding box center [44, 109] width 60 height 13
click at [342, 42] on span "Save" at bounding box center [346, 44] width 11 height 8
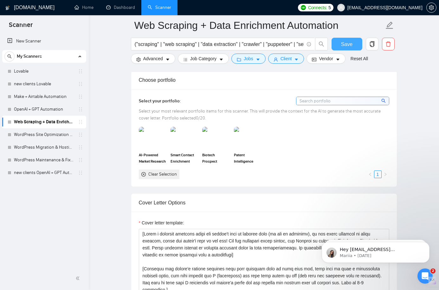
scroll to position [617, 0]
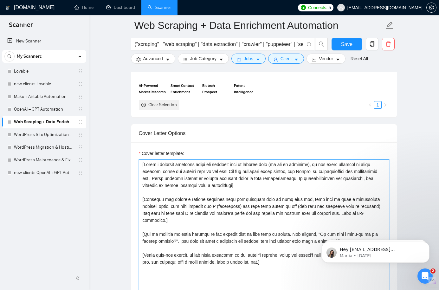
click at [233, 177] on textarea "Cover letter template:" at bounding box center [264, 231] width 251 height 143
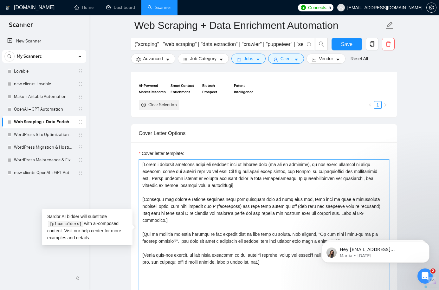
paste textarea "[URL][DOMAIN_NAME]"
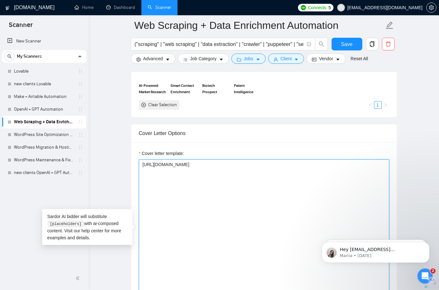
paste textarea "Hi [client name, don’t use country or company name]! To help you [select specif…"
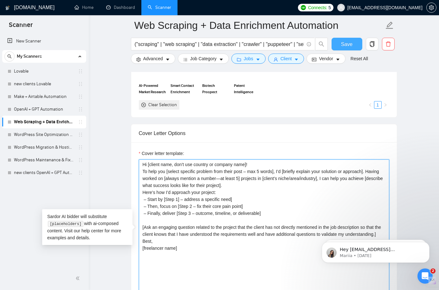
type textarea "Hi [client name, don’t use country or company name]! To help you [select specif…"
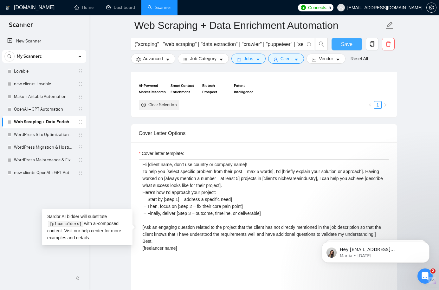
click at [346, 45] on span "Save" at bounding box center [346, 44] width 11 height 8
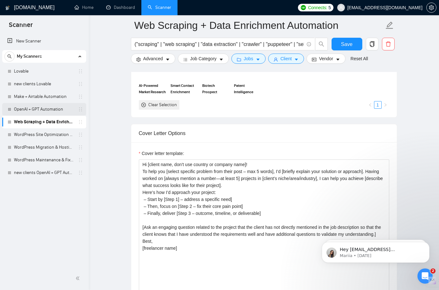
click at [39, 108] on link "OpenAI + GPT Automation" at bounding box center [44, 109] width 60 height 13
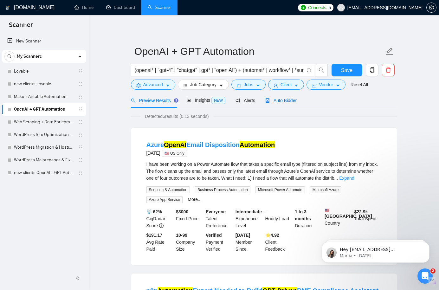
click at [288, 100] on span "Auto Bidder" at bounding box center [281, 100] width 31 height 5
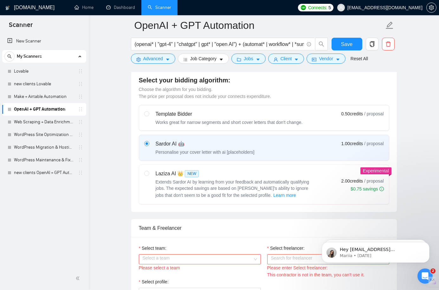
scroll to position [286, 0]
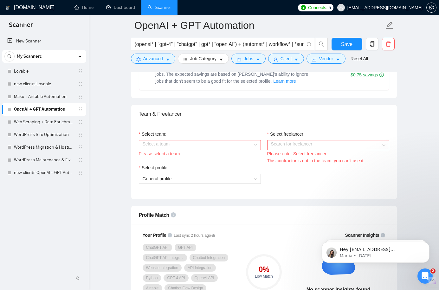
click at [208, 147] on input "Select team:" at bounding box center [198, 146] width 110 height 10
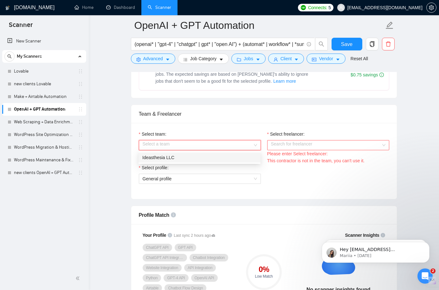
click at [204, 157] on div "Ideasthesia LLC" at bounding box center [199, 157] width 115 height 7
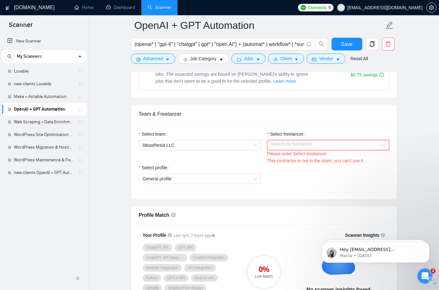
click at [290, 145] on input "Select freelancer:" at bounding box center [326, 146] width 110 height 10
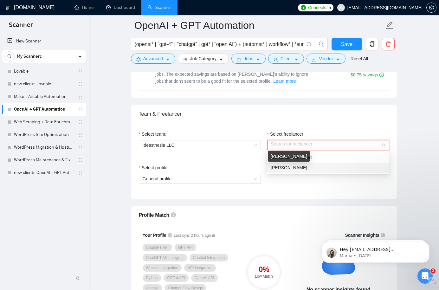
click at [285, 168] on span "[PERSON_NAME]" at bounding box center [289, 167] width 36 height 5
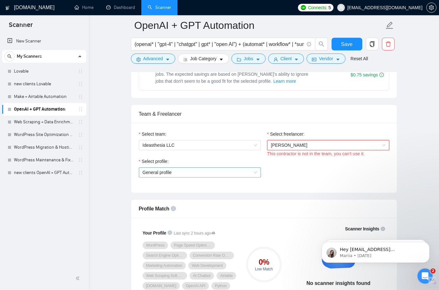
click at [208, 173] on span "General profile" at bounding box center [200, 173] width 115 height 10
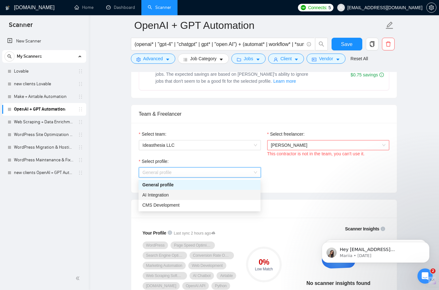
click at [200, 193] on div "AI Integration" at bounding box center [199, 195] width 115 height 7
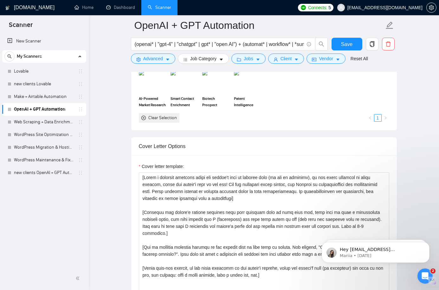
scroll to position [631, 0]
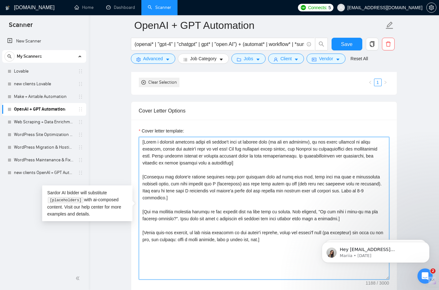
click at [266, 201] on textarea "Cover letter template:" at bounding box center [264, 208] width 251 height 143
paste textarea "Hi [client name, don’t use country or company name]! To help you [select specif…"
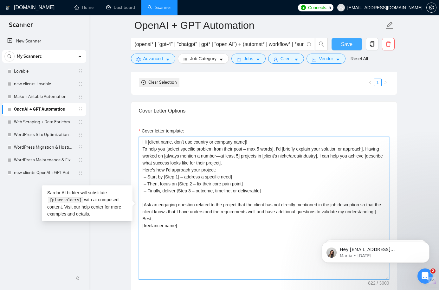
type textarea "Hi [client name, don’t use country or company name]! To help you [select specif…"
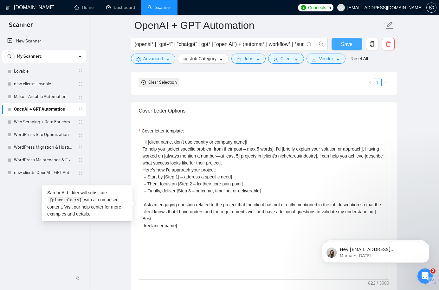
click at [340, 47] on button "Save" at bounding box center [347, 44] width 31 height 13
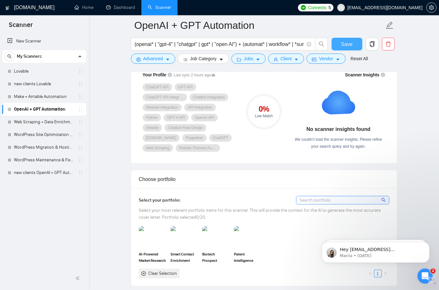
scroll to position [355, 0]
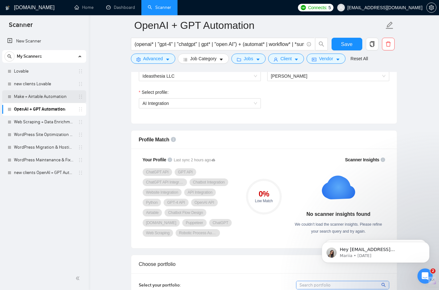
click at [43, 98] on link "Make + Airtable Automation" at bounding box center [44, 96] width 60 height 13
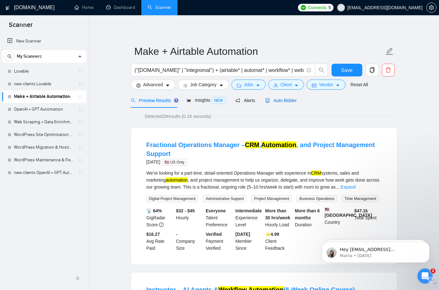
click at [290, 98] on span "Auto Bidder" at bounding box center [281, 100] width 31 height 5
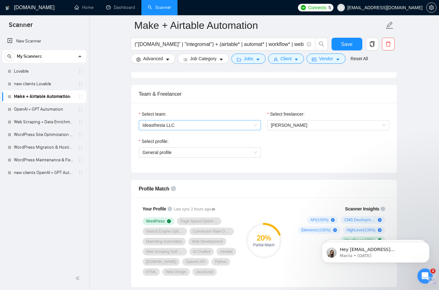
scroll to position [307, 0]
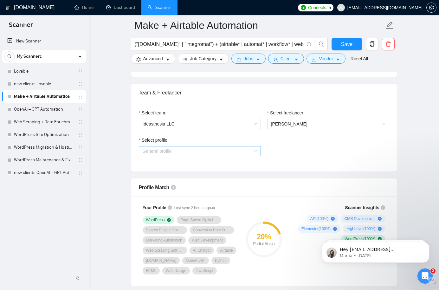
click at [207, 152] on span "General profile" at bounding box center [200, 152] width 115 height 10
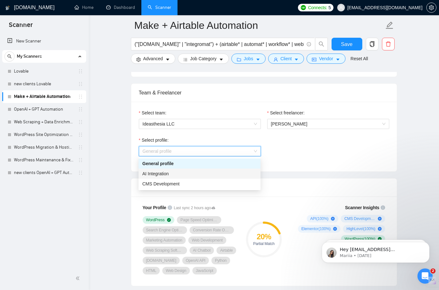
click at [193, 169] on div "AI Integration" at bounding box center [200, 174] width 122 height 10
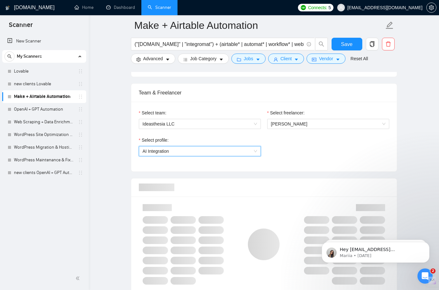
click at [294, 147] on div "Select profile: 1737190722364944384 AI Integration" at bounding box center [264, 150] width 257 height 27
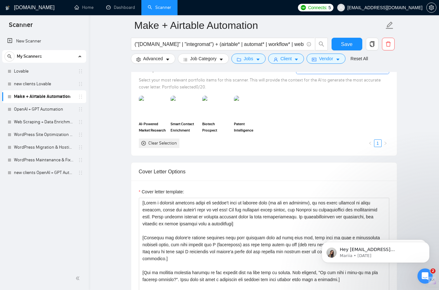
scroll to position [615, 0]
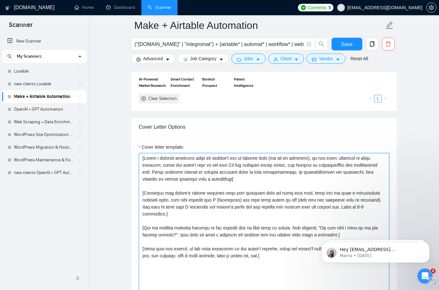
click at [276, 172] on textarea "Cover letter template:" at bounding box center [264, 224] width 251 height 143
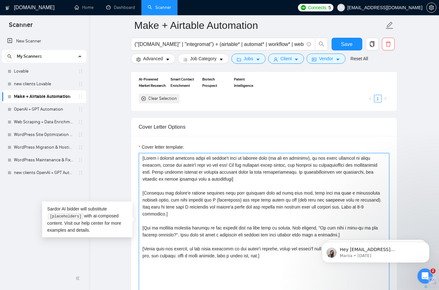
paste textarea "Hi [client name, don’t use country or company name]! To help you [select specif…"
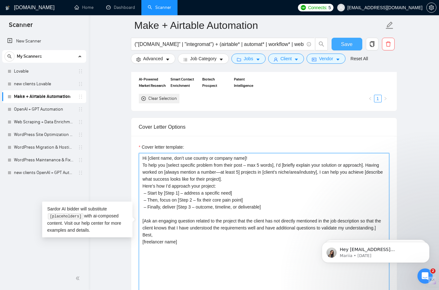
type textarea "Hi [client name, don’t use country or company name]! To help you [select specif…"
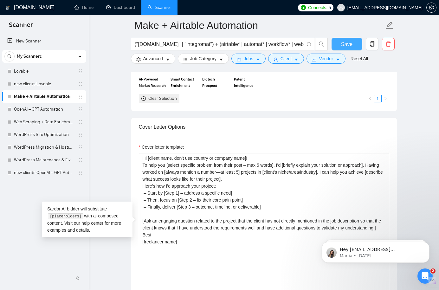
click at [342, 46] on span "Save" at bounding box center [346, 44] width 11 height 8
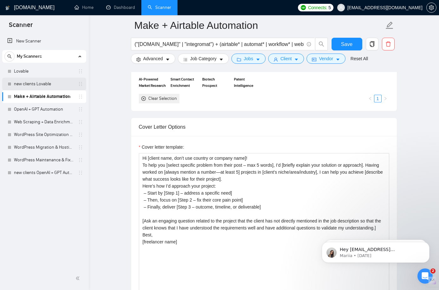
click at [51, 84] on link "new clients Lovable" at bounding box center [44, 84] width 60 height 13
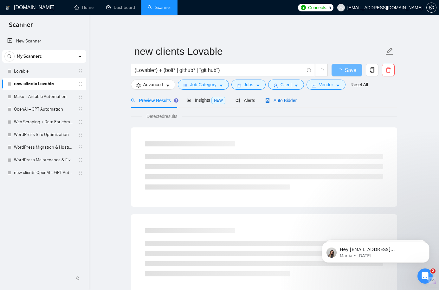
click at [278, 100] on span "Auto Bidder" at bounding box center [281, 100] width 31 height 5
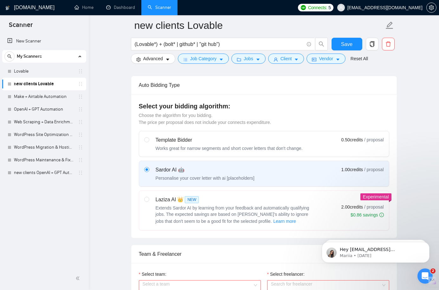
scroll to position [238, 0]
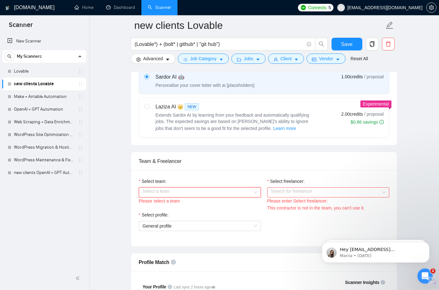
click at [209, 192] on input "Select team:" at bounding box center [198, 193] width 110 height 10
click at [203, 201] on div "Ideasthesia LLC" at bounding box center [200, 205] width 122 height 10
click at [276, 190] on input "Select freelancer:" at bounding box center [326, 193] width 110 height 10
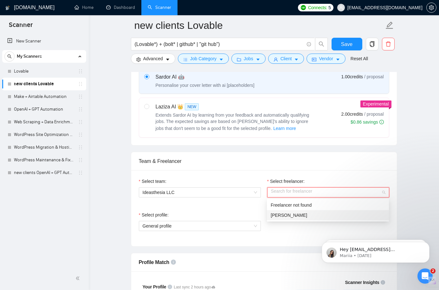
click at [281, 214] on span "[PERSON_NAME]" at bounding box center [289, 215] width 36 height 5
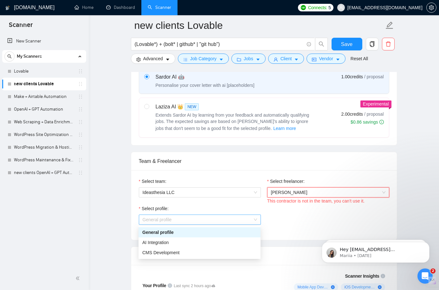
click at [195, 221] on span "General profile" at bounding box center [200, 220] width 115 height 10
click at [188, 241] on div "AI Integration" at bounding box center [199, 242] width 115 height 7
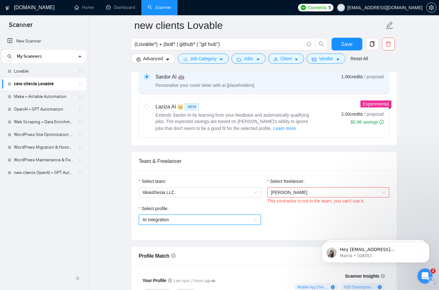
click at [286, 221] on div "Select profile: 1737190722364944384 AI Integration" at bounding box center [264, 218] width 257 height 27
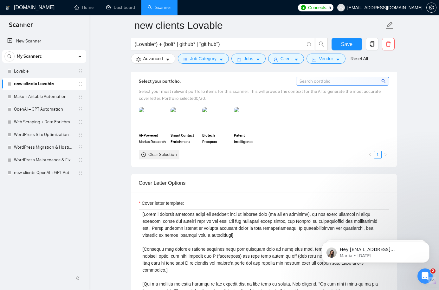
scroll to position [597, 0]
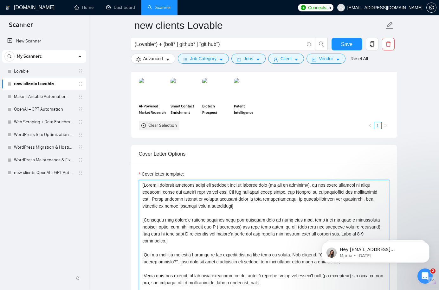
click at [221, 221] on textarea "Cover letter template:" at bounding box center [264, 251] width 251 height 143
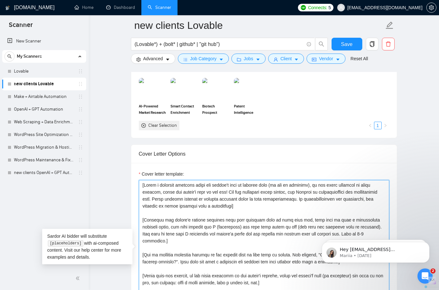
paste textarea "Hi [client name, don’t use country or company name]! To help you [select specif…"
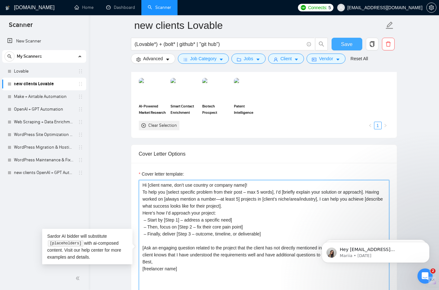
type textarea "Hi [client name, don’t use country or company name]! To help you [select specif…"
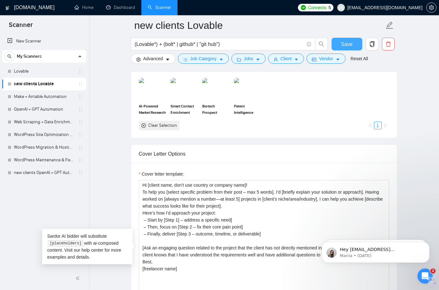
click at [341, 44] on span "Save" at bounding box center [346, 44] width 11 height 8
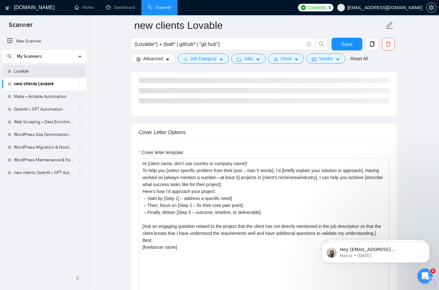
click at [43, 70] on link "Lovable" at bounding box center [44, 71] width 60 height 13
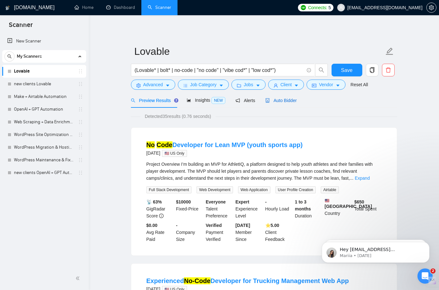
click at [291, 100] on span "Auto Bidder" at bounding box center [281, 100] width 31 height 5
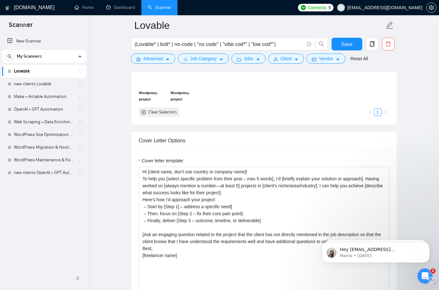
scroll to position [693, 0]
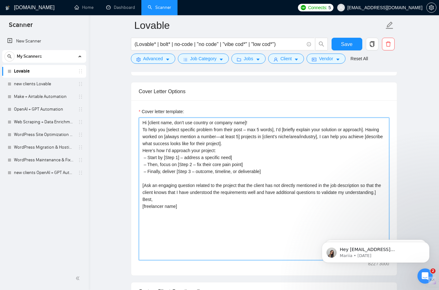
click at [248, 182] on textarea "Hi [client name, don’t use country or company name]! To help you [select specif…" at bounding box center [264, 189] width 251 height 143
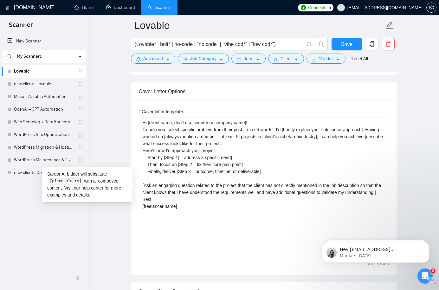
click at [406, 115] on main "Lovable (Lovable* | bolt* | no-code | "no code" | "vibe cod*" | "low cod*") Sav…" at bounding box center [264, 190] width 330 height 1716
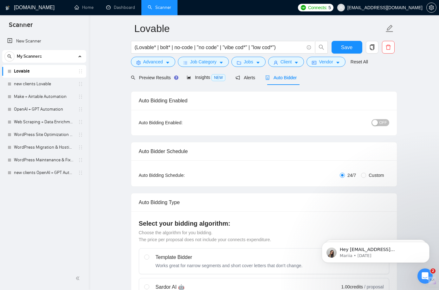
scroll to position [0, 0]
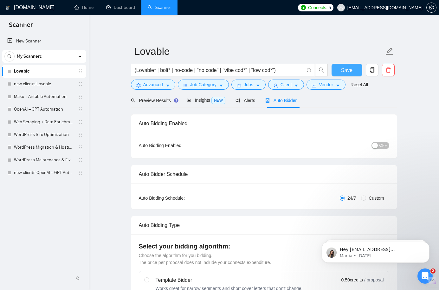
click at [342, 70] on span "Save" at bounding box center [346, 70] width 11 height 8
click at [54, 83] on link "new clients Lovable" at bounding box center [44, 84] width 60 height 13
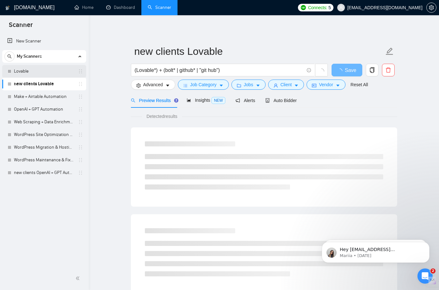
click at [49, 70] on link "Lovable" at bounding box center [44, 71] width 60 height 13
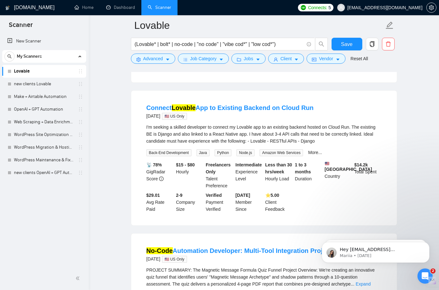
scroll to position [1331, 0]
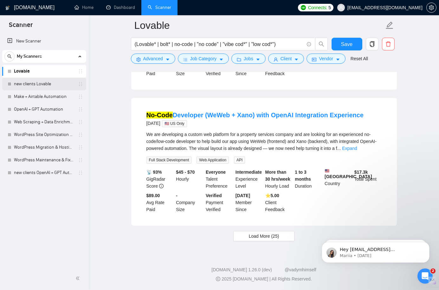
click at [40, 84] on link "new clients Lovable" at bounding box center [44, 84] width 60 height 13
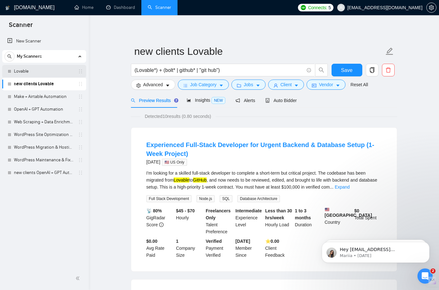
click at [45, 74] on link "Lovable" at bounding box center [44, 71] width 60 height 13
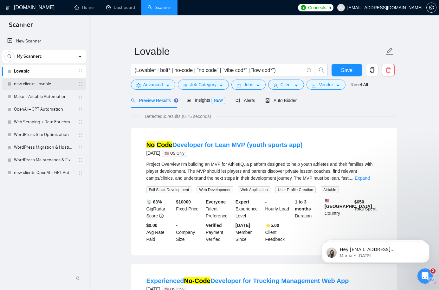
click at [44, 82] on link "new clients Lovable" at bounding box center [44, 84] width 60 height 13
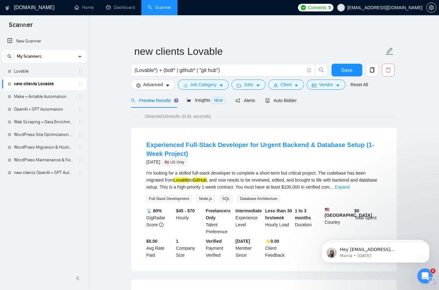
click at [387, 71] on icon "delete" at bounding box center [389, 70] width 6 height 6
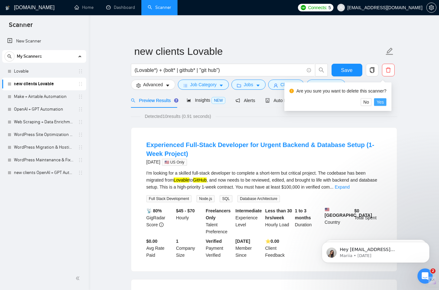
click at [384, 99] on span "Yes" at bounding box center [380, 102] width 7 height 7
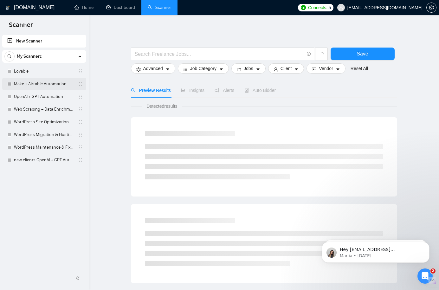
click at [37, 86] on link "Make + Airtable Automation" at bounding box center [44, 84] width 60 height 13
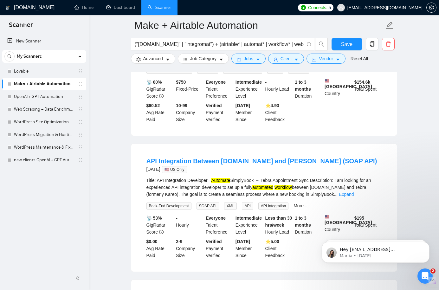
scroll to position [363, 0]
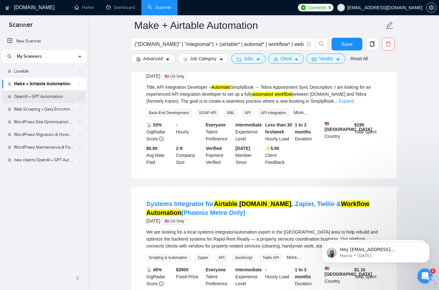
click at [55, 96] on link "OpenAI + GPT Automation" at bounding box center [44, 96] width 60 height 13
